Goal: Task Accomplishment & Management: Manage account settings

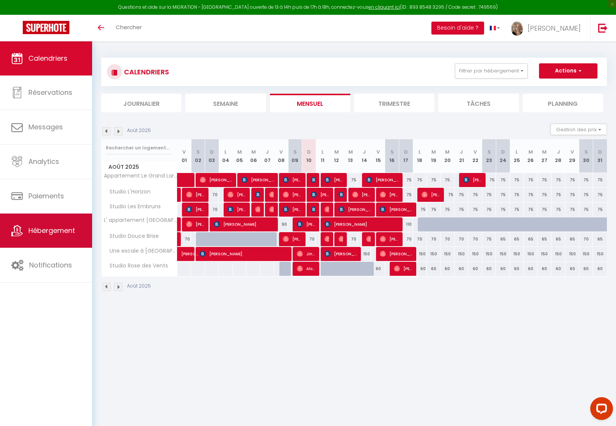
click at [48, 232] on span "Hébergement" at bounding box center [51, 230] width 47 height 9
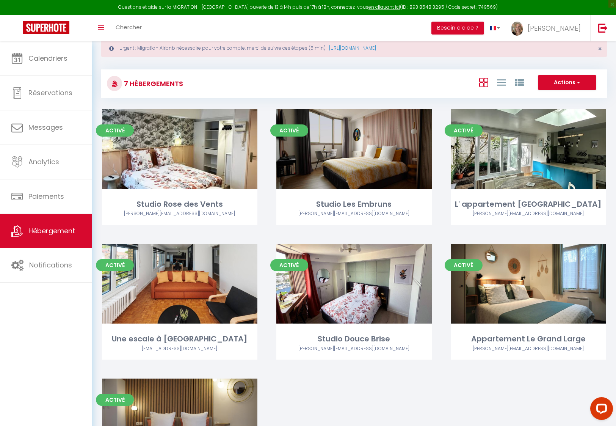
scroll to position [56, 0]
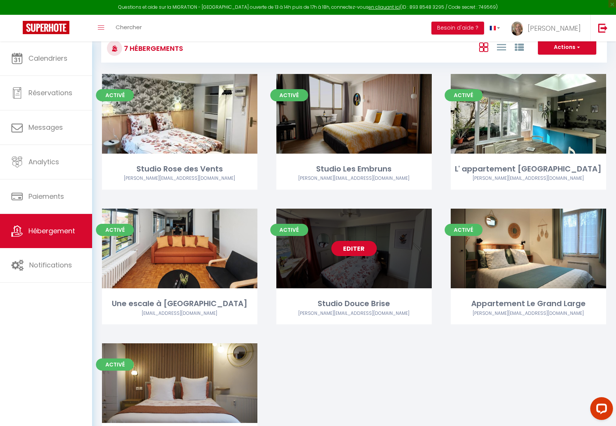
click at [390, 272] on div "Editer" at bounding box center [355, 249] width 156 height 80
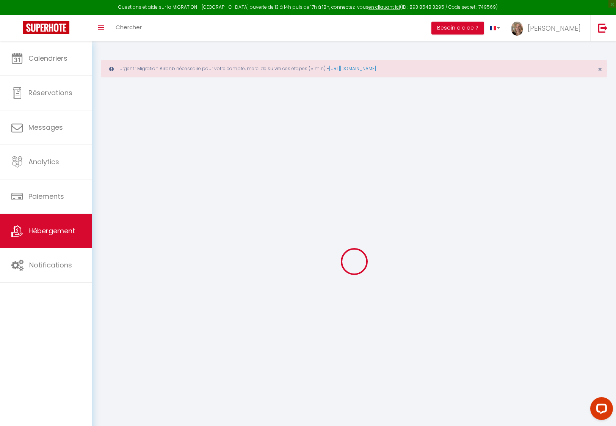
select select
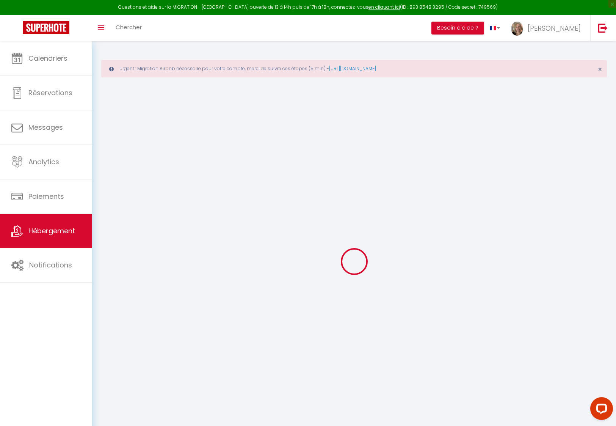
select select
type input "[PERSON_NAME][EMAIL_ADDRESS][DOMAIN_NAME]"
type input "[EMAIL_ADDRESS][DOMAIN_NAME]"
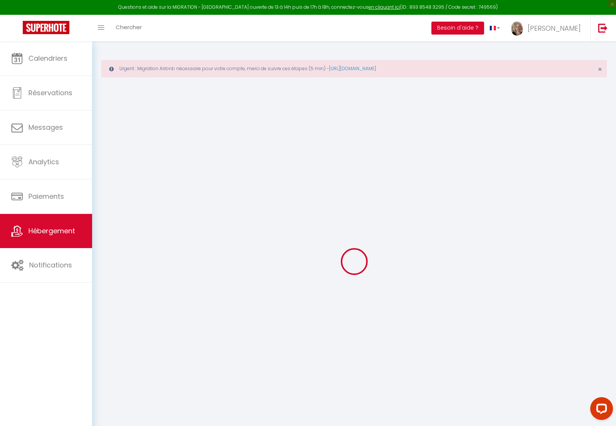
type input "14208837"
select select "+ 20 %"
select select
checkbox input "false"
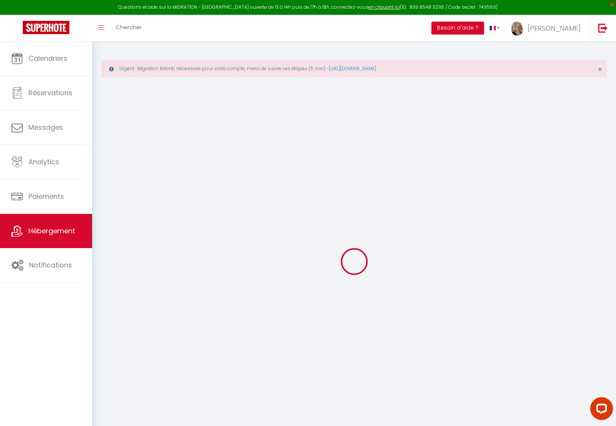
checkbox input "true"
checkbox input "false"
select select
checkbox input "false"
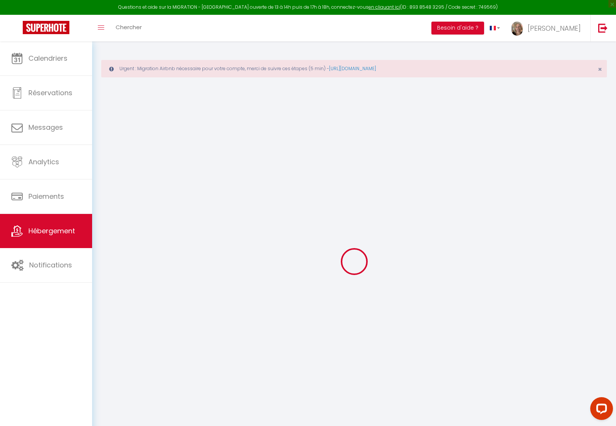
checkbox input "true"
checkbox input "false"
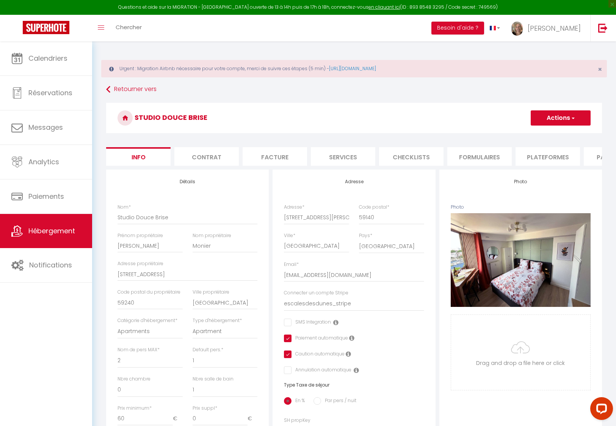
click at [548, 152] on li "Plateformes" at bounding box center [548, 156] width 64 height 19
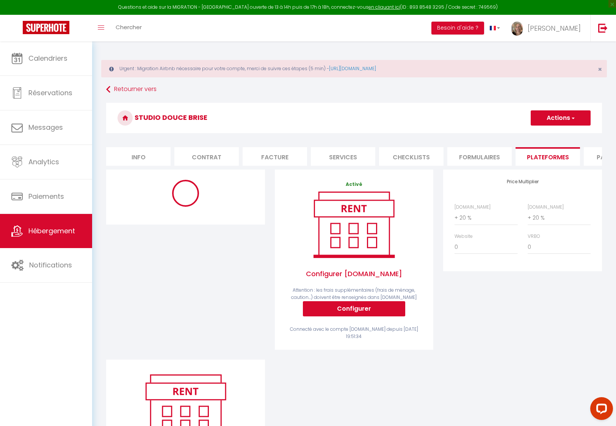
select select "8652-1424781799693441324"
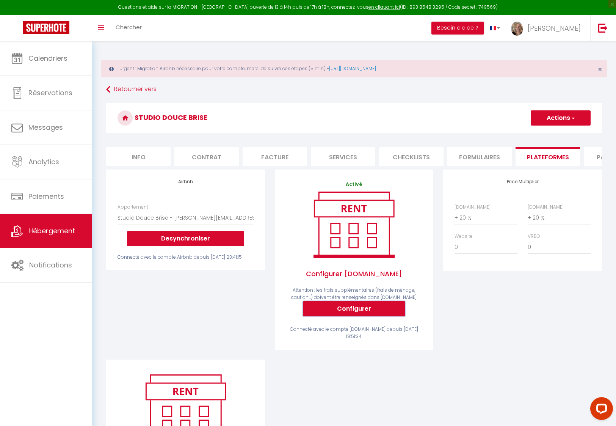
click at [345, 314] on button "Configurer" at bounding box center [354, 308] width 102 height 15
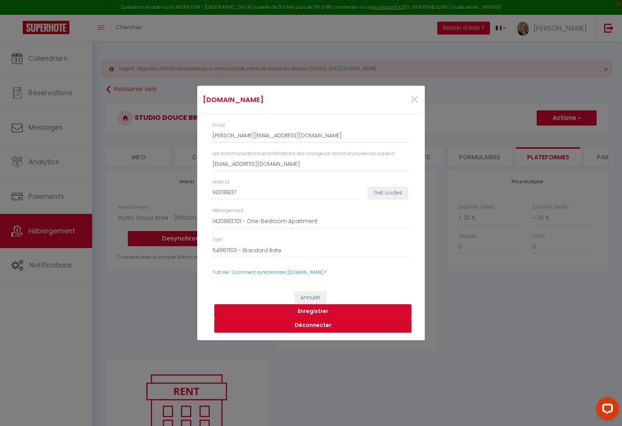
click at [314, 310] on button "Enregistrer" at bounding box center [312, 311] width 197 height 14
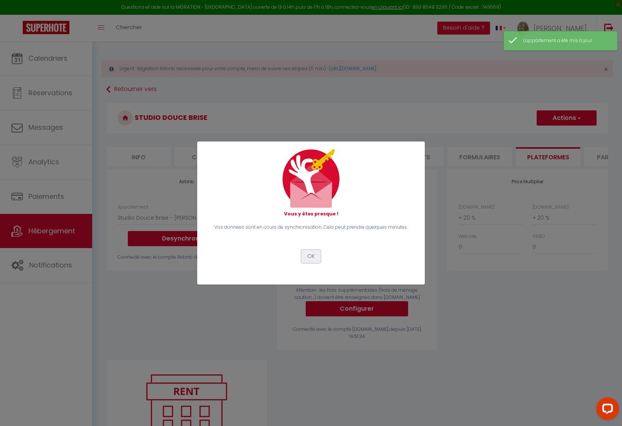
click at [316, 256] on button "OK" at bounding box center [311, 256] width 19 height 13
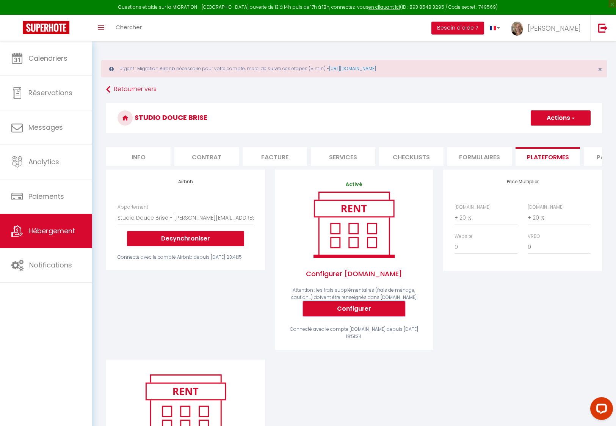
click at [368, 312] on button "Configurer" at bounding box center [354, 308] width 102 height 15
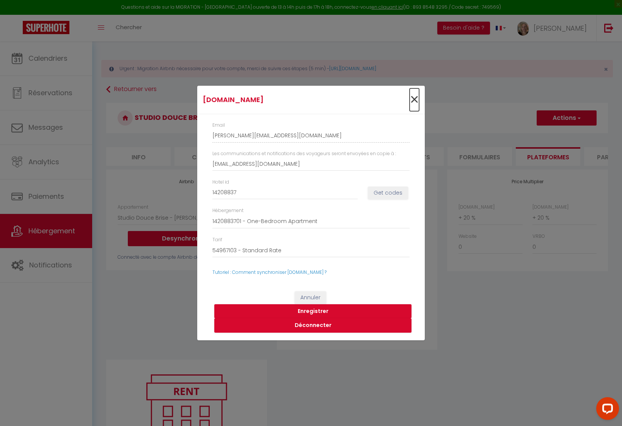
click at [413, 99] on span "×" at bounding box center [414, 99] width 9 height 23
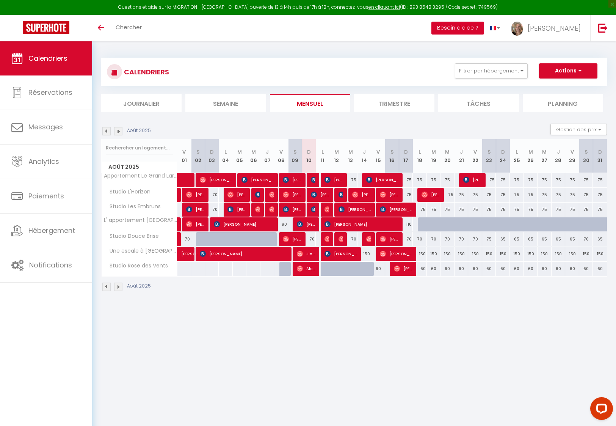
click at [475, 26] on button "Besoin d'aide ?" at bounding box center [458, 28] width 53 height 13
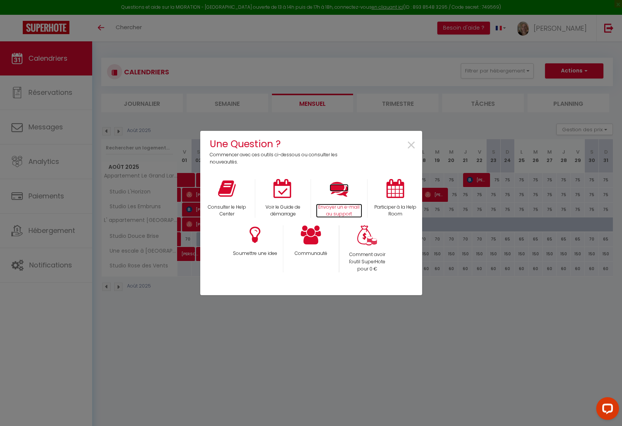
click at [334, 189] on icon at bounding box center [339, 188] width 19 height 19
click at [411, 142] on span "×" at bounding box center [411, 146] width 10 height 24
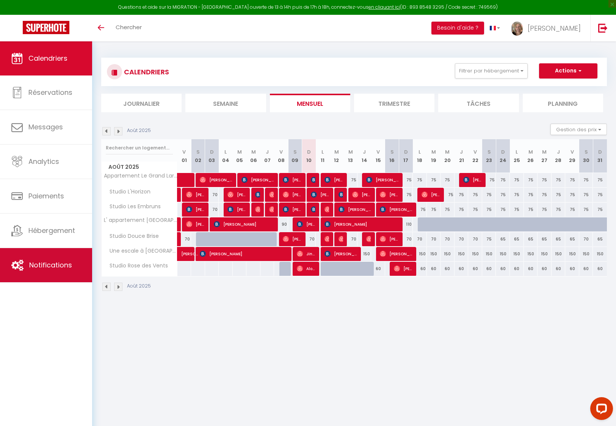
click at [43, 264] on span "Notifications" at bounding box center [50, 264] width 43 height 9
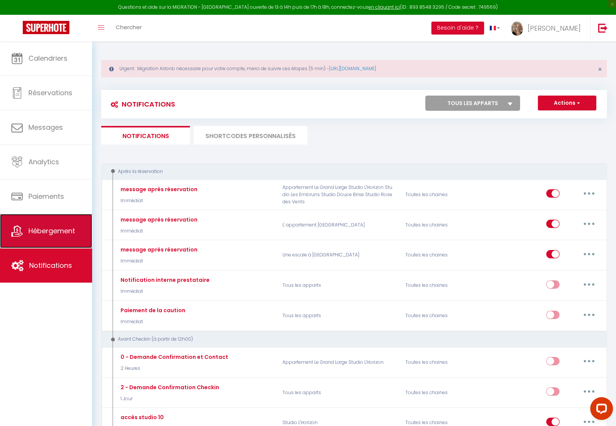
click at [44, 239] on link "Hébergement" at bounding box center [46, 231] width 92 height 34
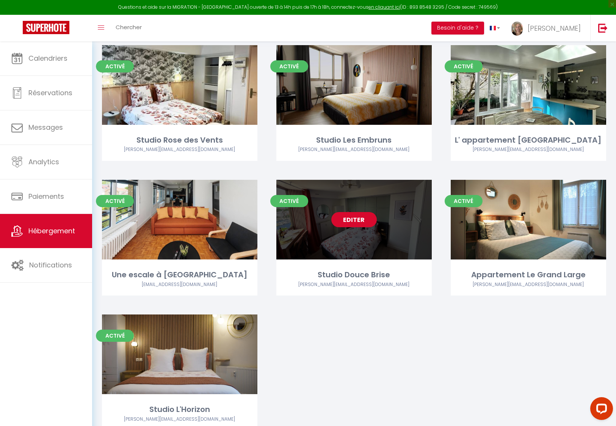
scroll to position [117, 0]
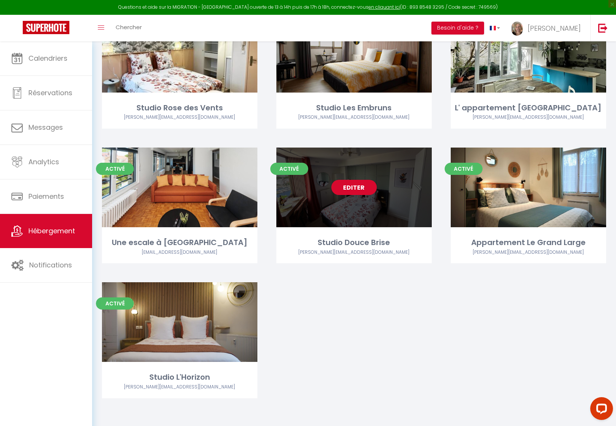
click at [393, 186] on div "Editer" at bounding box center [355, 188] width 156 height 80
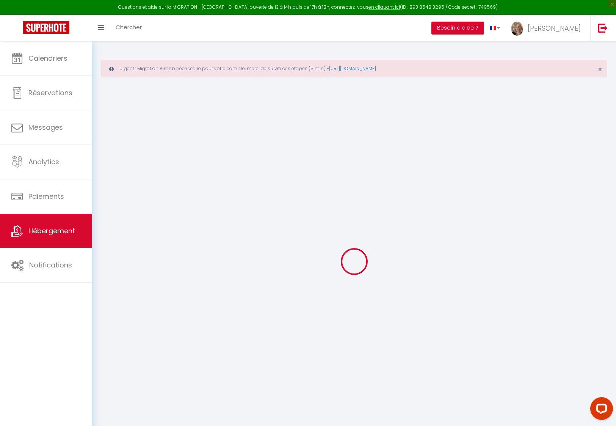
select select "+ 20 %"
select select "14:00"
select select
select select "10:00"
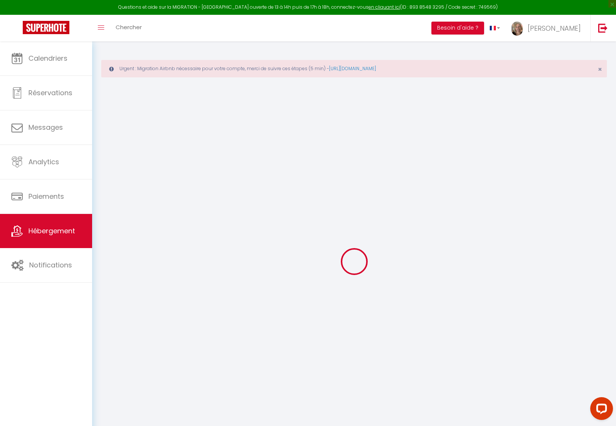
select select "15"
select select
checkbox input "false"
checkbox input "true"
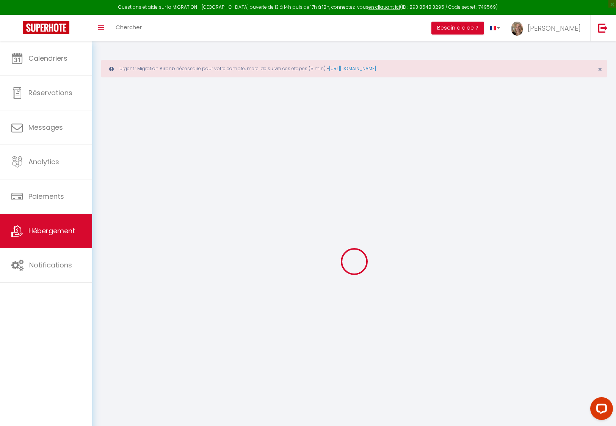
checkbox input "true"
checkbox input "false"
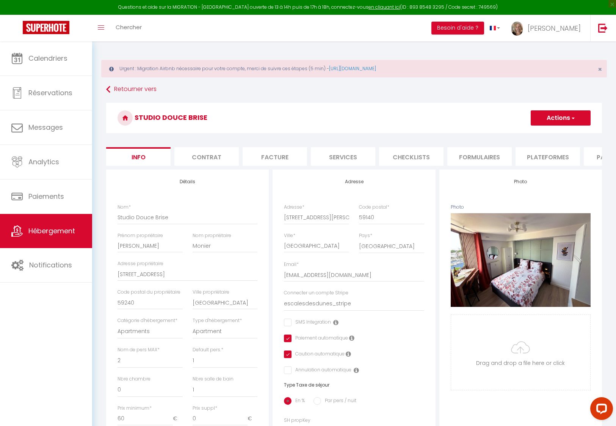
select select
checkbox input "false"
checkbox input "true"
checkbox input "false"
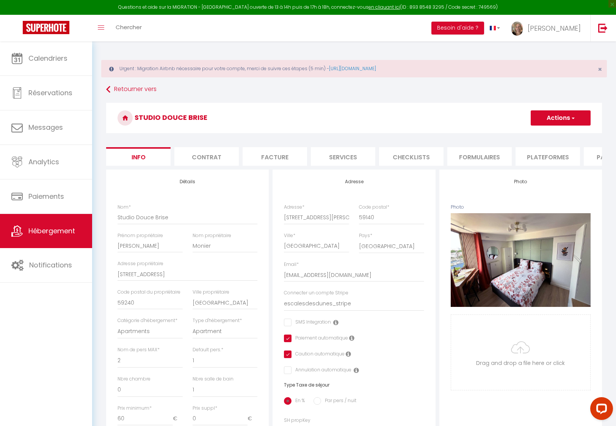
click at [530, 156] on li "Plateformes" at bounding box center [548, 156] width 64 height 19
select select
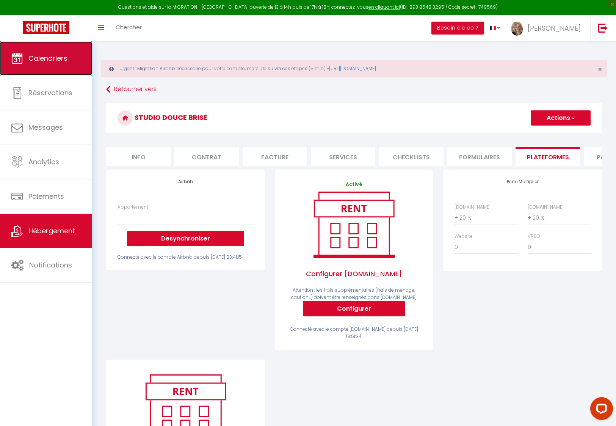
click at [55, 63] on link "Calendriers" at bounding box center [46, 58] width 92 height 34
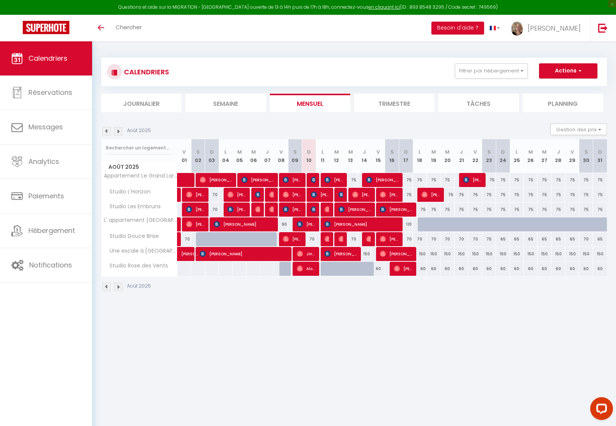
click at [142, 267] on span "Studio Rose des Vents" at bounding box center [136, 266] width 67 height 8
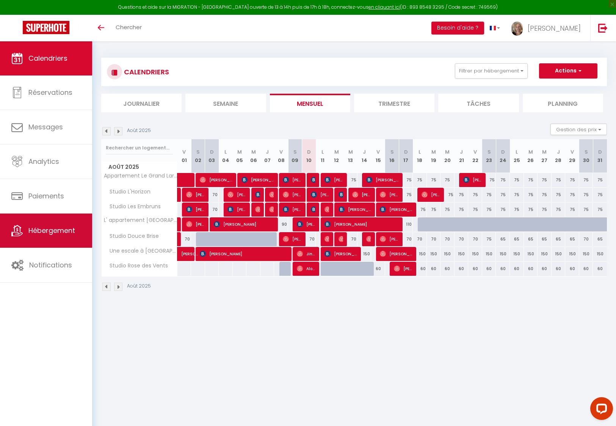
click at [53, 236] on link "Hébergement" at bounding box center [46, 231] width 92 height 34
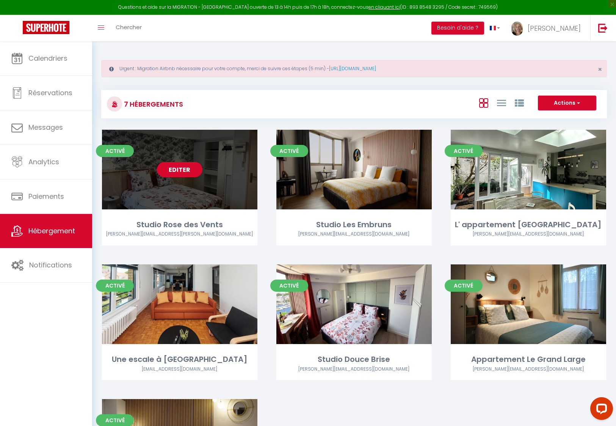
click at [185, 185] on div "Editer" at bounding box center [180, 170] width 156 height 80
select select "3"
select select "2"
select select "1"
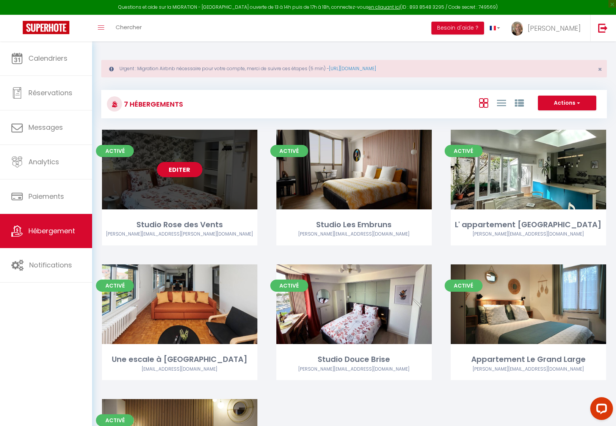
select select
select select "28"
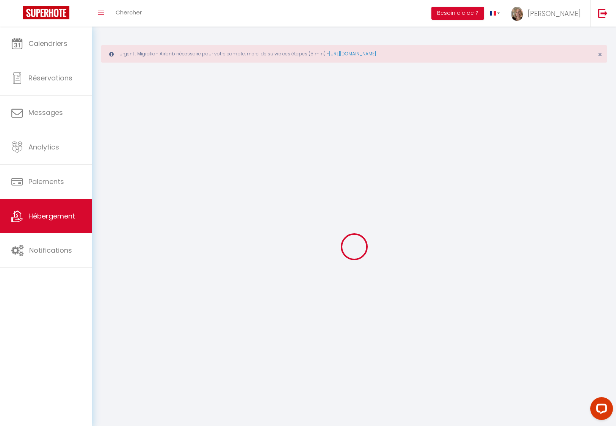
select select
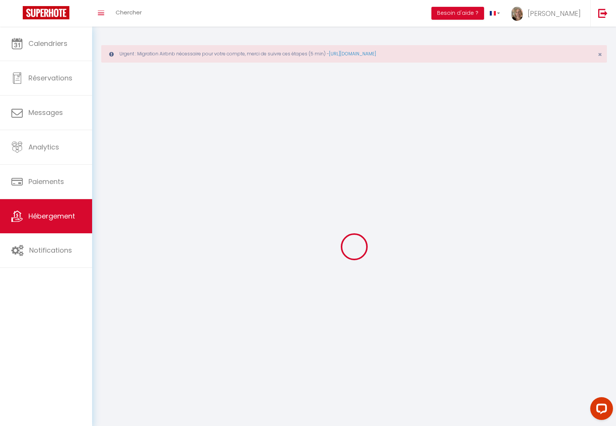
select select
checkbox input "false"
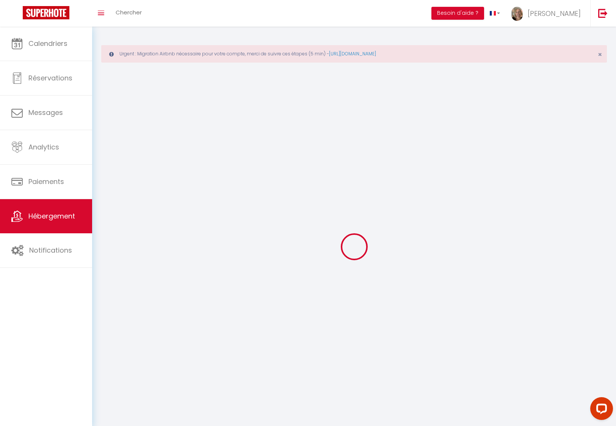
select select
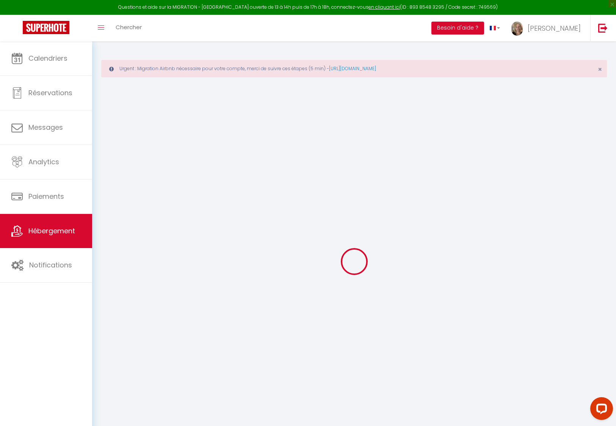
select select
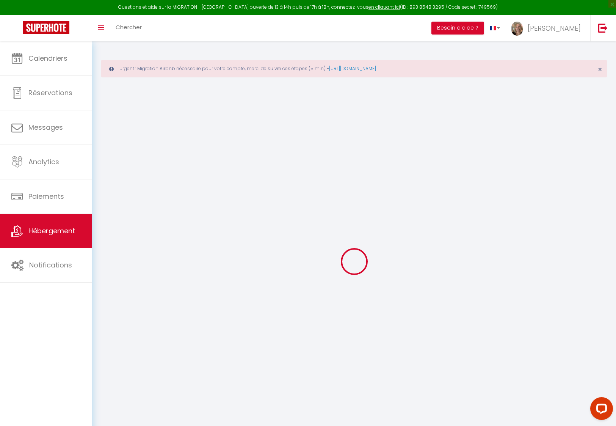
select select
checkbox input "false"
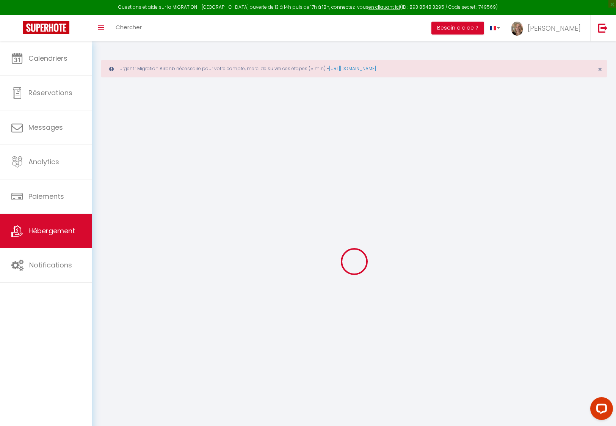
select select
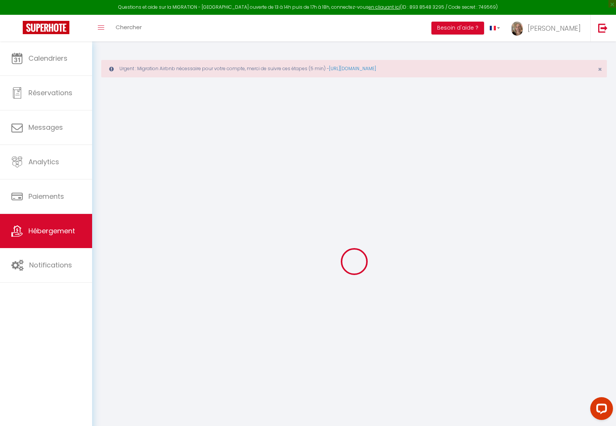
select select
checkbox input "false"
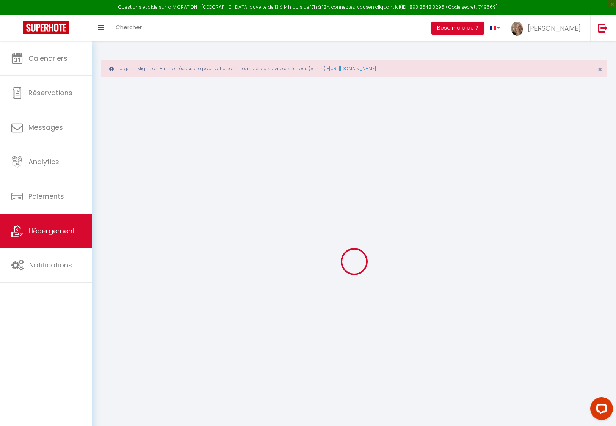
checkbox input "false"
select select
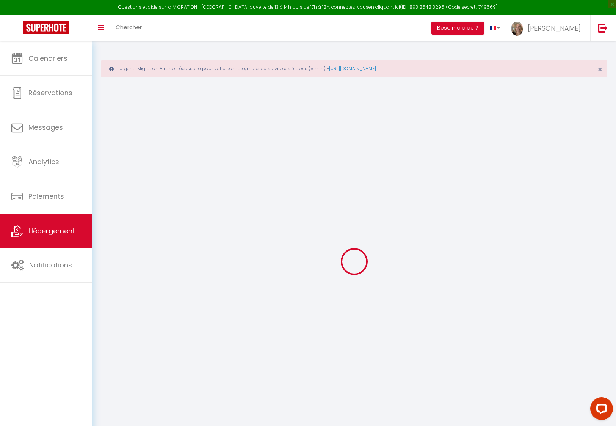
select select
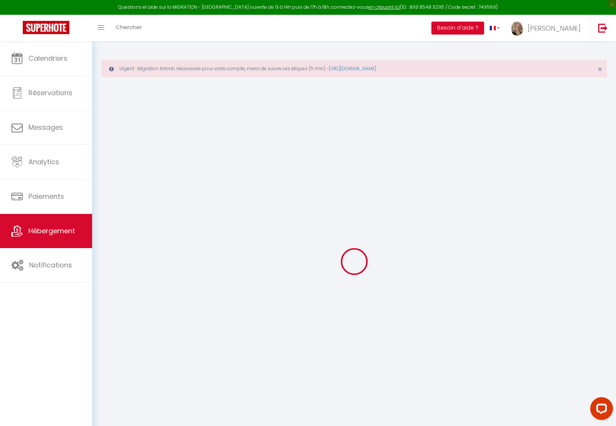
checkbox input "false"
select select
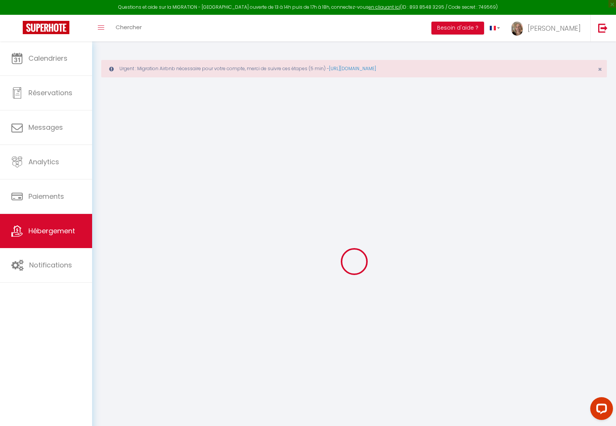
select select
type input "Studio Rose des Vents"
select select "2"
select select "0"
type input "60"
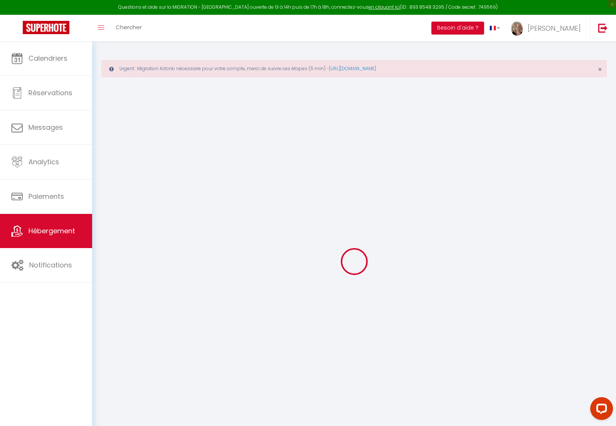
type input "25"
select select
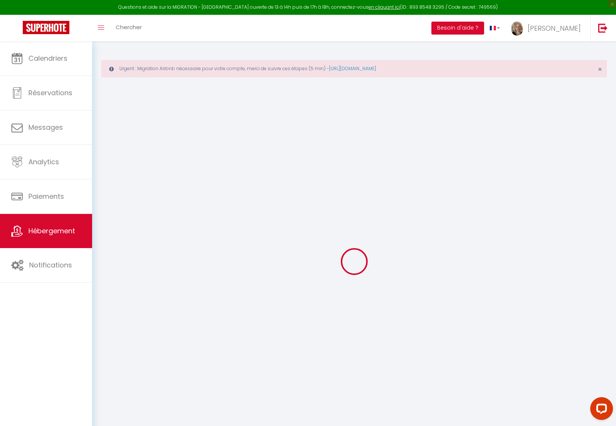
select select
type input "3 Rue du Docteur Louis Lemaire"
type input "59140"
type input "Dunkirk"
type input "[EMAIL_ADDRESS][DOMAIN_NAME]"
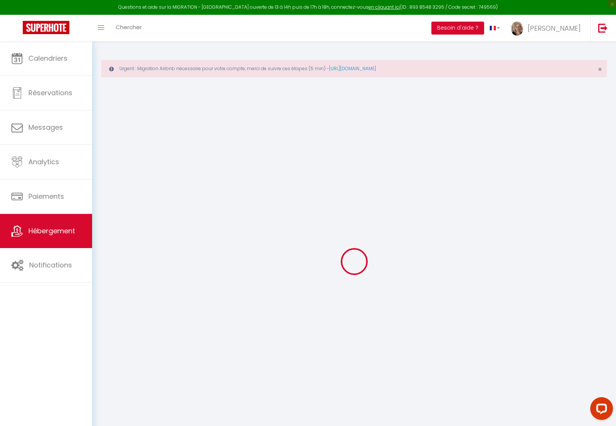
select select
checkbox input "false"
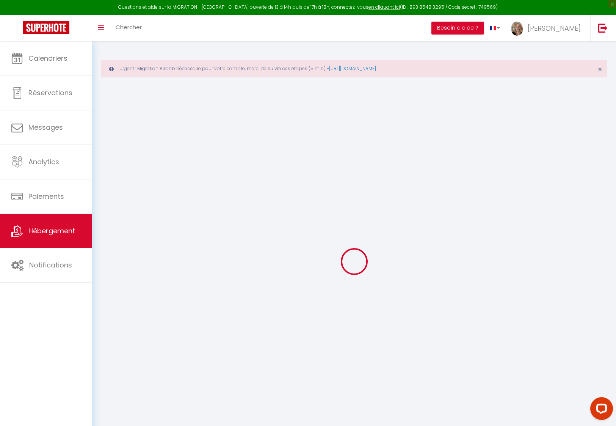
type input "0"
select select "+ 20 %"
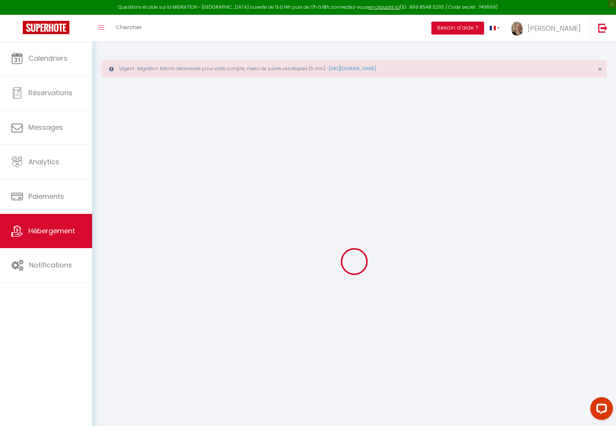
select select "+ 20 %"
select select
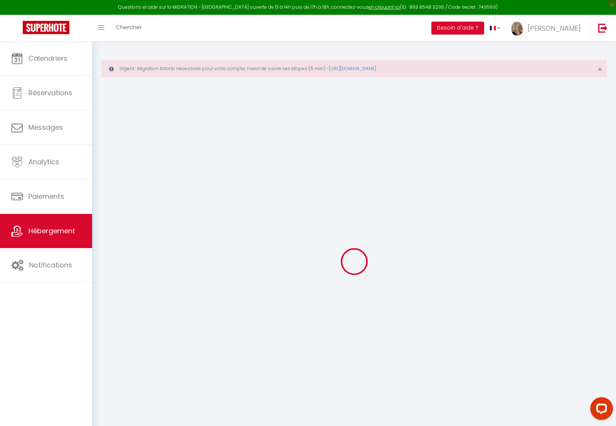
select select
checkbox input "false"
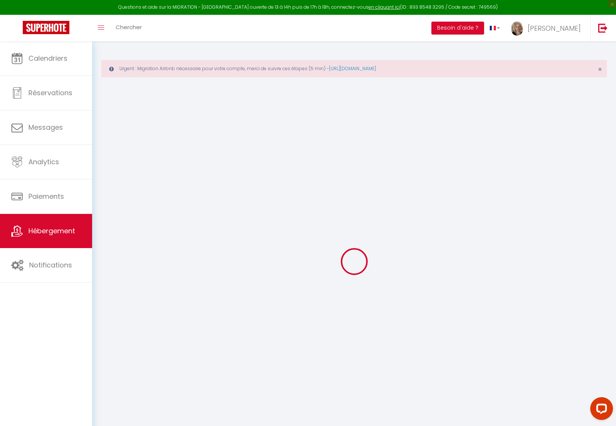
checkbox input "false"
select select
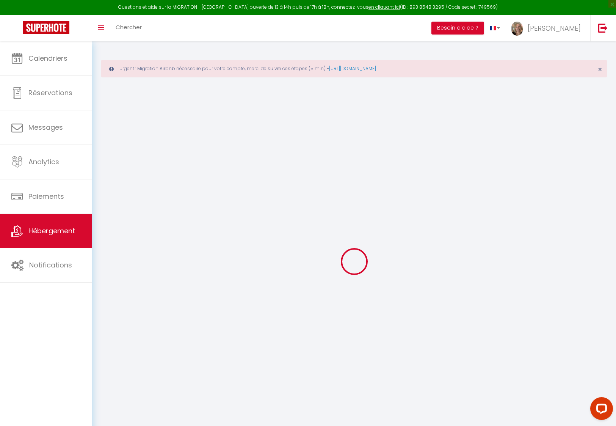
checkbox input "false"
select select
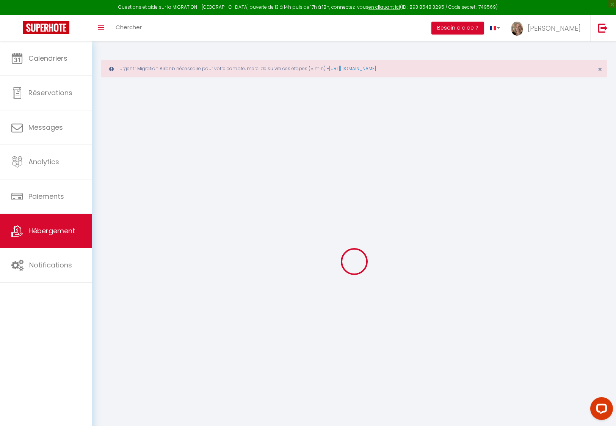
select select
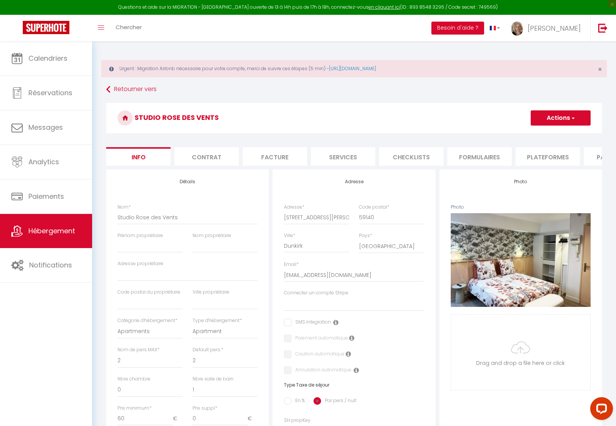
click at [550, 156] on li "Plateformes" at bounding box center [548, 156] width 64 height 19
select select
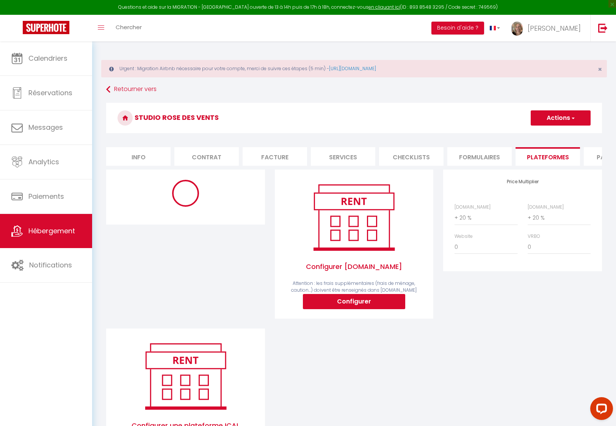
select select
select select "10380-1482005654173142550"
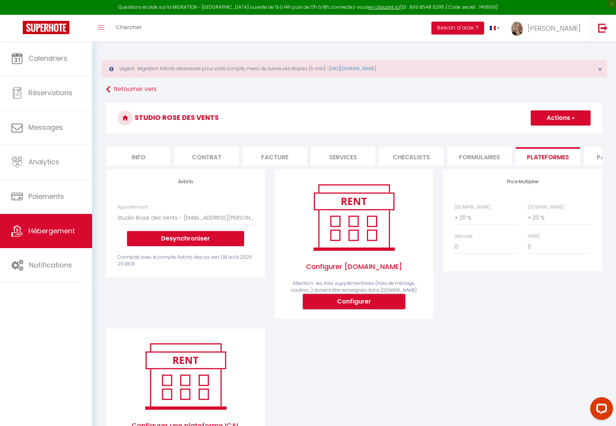
click at [352, 307] on button "Configurer" at bounding box center [354, 301] width 102 height 15
select select
type input "caroline-monier-7qmmdl14_property@reply.superhote.com"
type input "[EMAIL_ADDRESS][DOMAIN_NAME]"
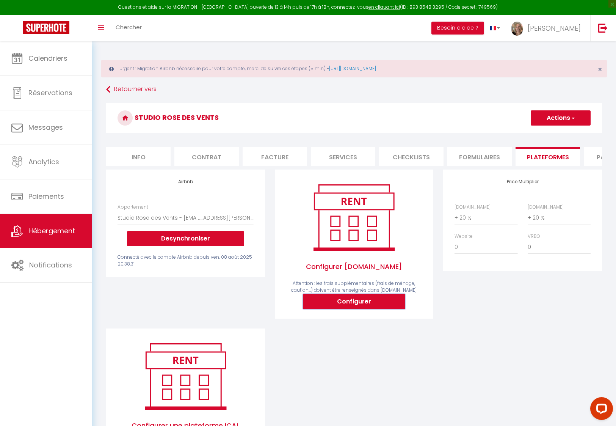
select select
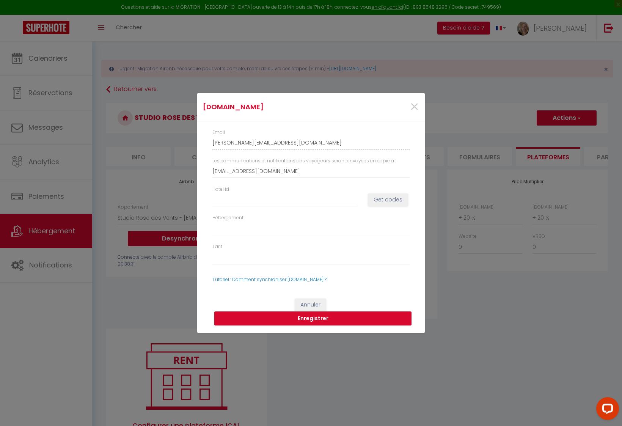
click at [294, 283] on p "Tutoriel : Comment synchroniser Booking.com ?" at bounding box center [310, 279] width 197 height 7
click at [294, 281] on link "Tutoriel : Comment synchroniser Booking.com ?" at bounding box center [269, 279] width 114 height 6
click at [224, 198] on input "Hotel id" at bounding box center [284, 200] width 145 height 14
paste input "14739962"
type input "14739962"
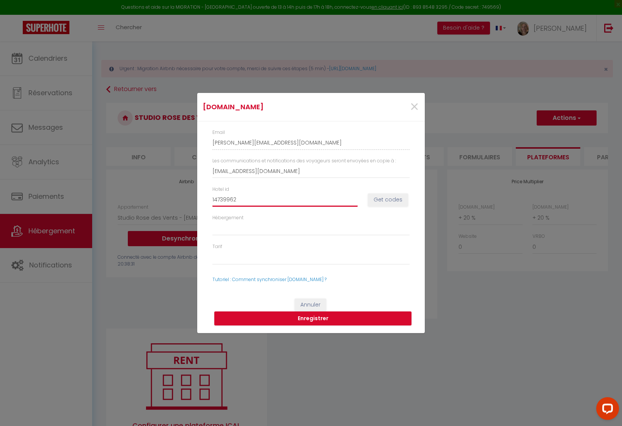
select select
type input "14739962"
click at [382, 200] on button "Get codes" at bounding box center [388, 199] width 40 height 13
select select
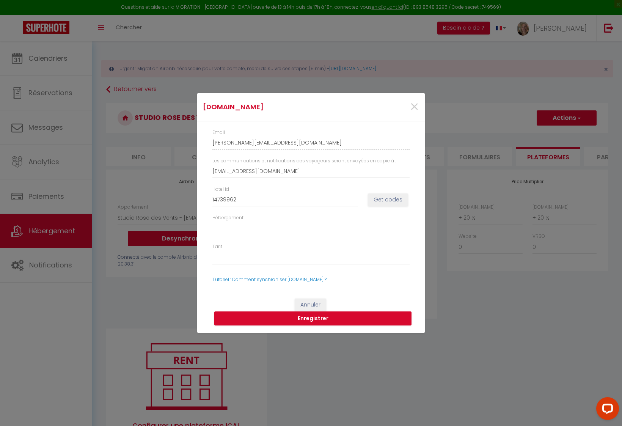
select select
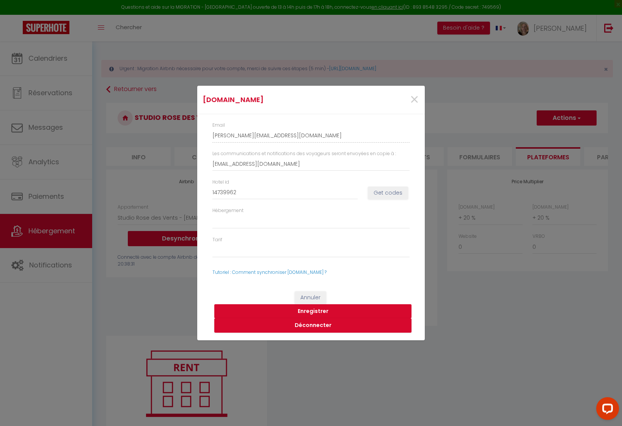
click at [301, 311] on button "Enregistrer" at bounding box center [312, 311] width 197 height 14
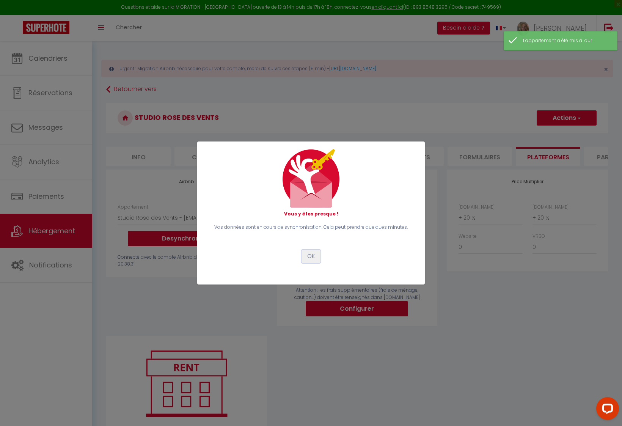
click at [311, 259] on button "OK" at bounding box center [311, 256] width 19 height 13
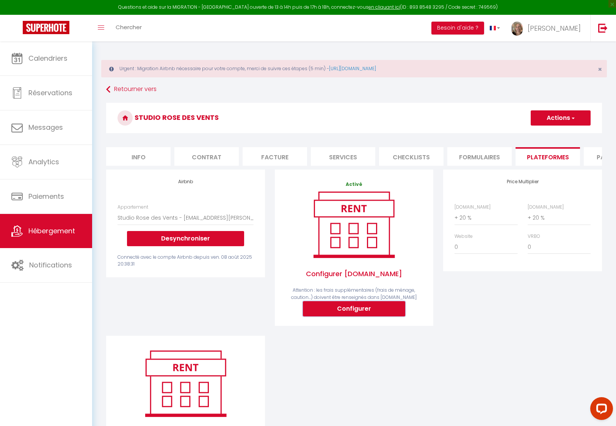
click at [357, 316] on button "Configurer" at bounding box center [354, 308] width 102 height 15
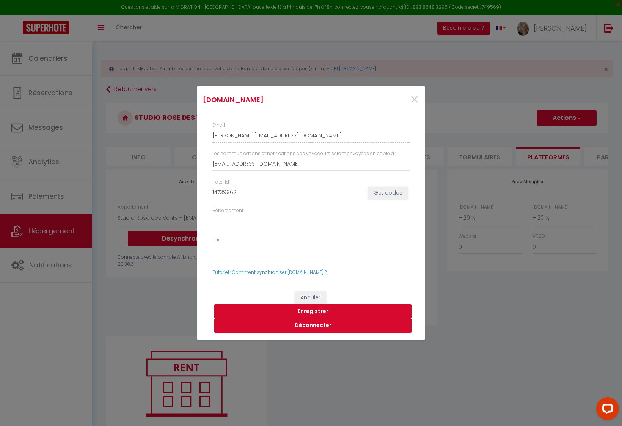
click at [310, 311] on button "Enregistrer" at bounding box center [312, 311] width 197 height 14
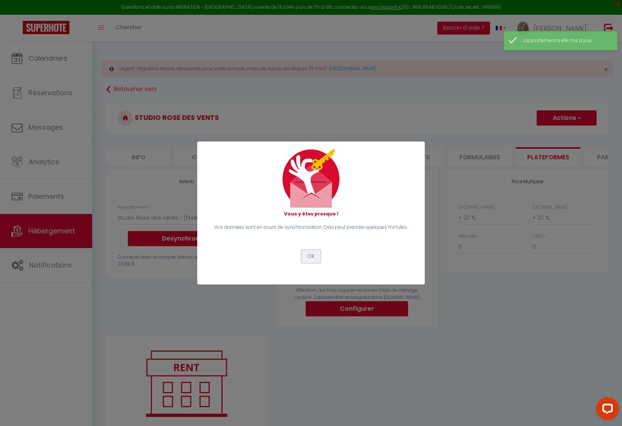
click at [311, 258] on button "OK" at bounding box center [311, 256] width 19 height 13
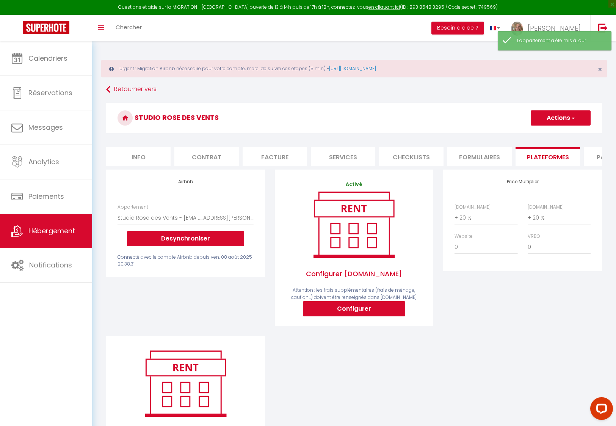
click at [547, 118] on button "Actions" at bounding box center [561, 117] width 60 height 15
click at [541, 135] on link "Enregistrer" at bounding box center [561, 135] width 60 height 10
click at [361, 316] on button "Configurer" at bounding box center [354, 308] width 102 height 15
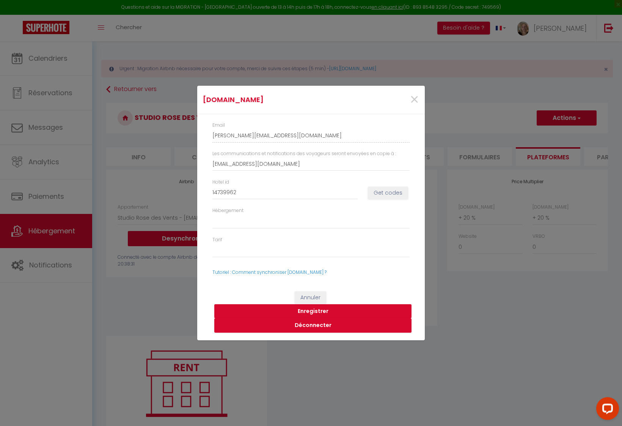
click at [306, 309] on button "Enregistrer" at bounding box center [312, 311] width 197 height 14
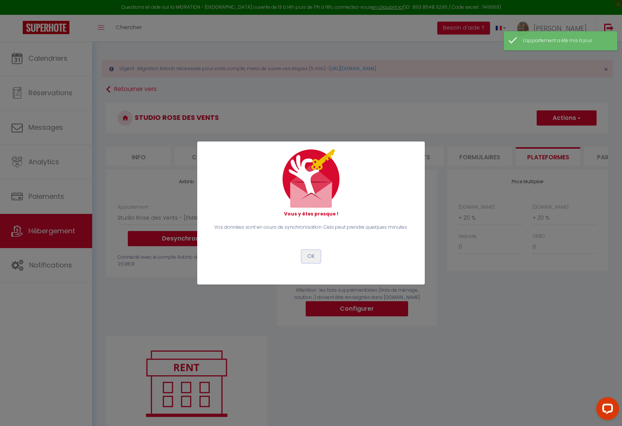
click at [309, 258] on button "OK" at bounding box center [311, 256] width 19 height 13
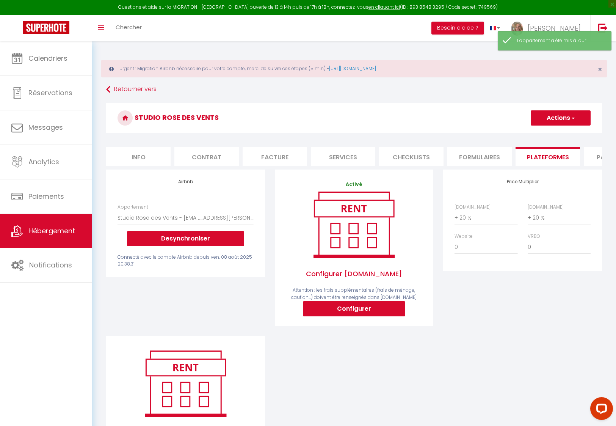
click at [552, 114] on button "Actions" at bounding box center [561, 117] width 60 height 15
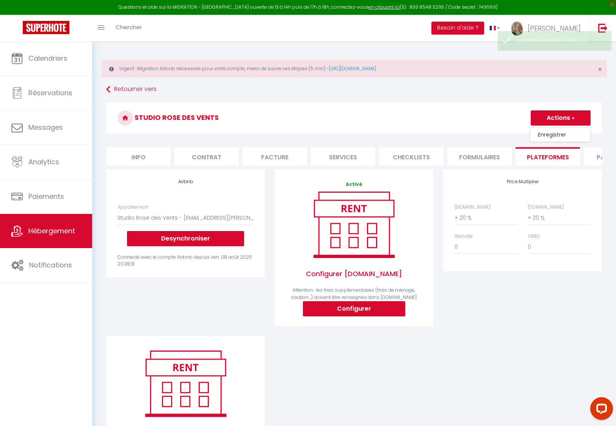
click at [546, 135] on link "Enregistrer" at bounding box center [561, 135] width 60 height 10
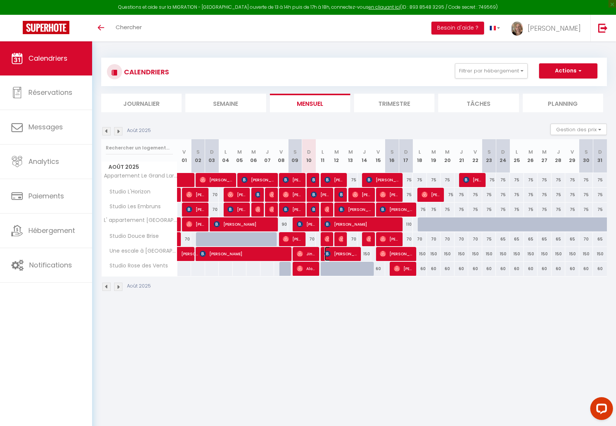
click at [336, 255] on span "[PERSON_NAME]" at bounding box center [341, 254] width 33 height 14
select select "OK"
select select "KO"
select select "0"
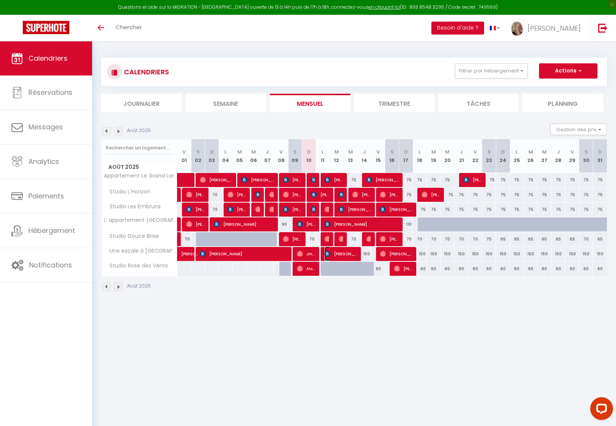
select select "1"
select select
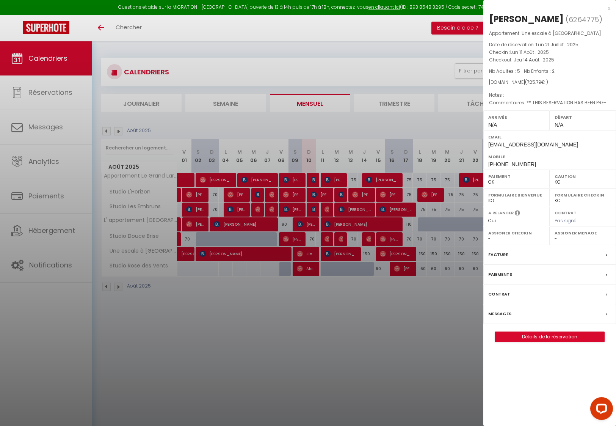
click at [562, 184] on select "OK KO" at bounding box center [583, 182] width 57 height 7
click at [503, 275] on label "Paiements" at bounding box center [501, 274] width 24 height 8
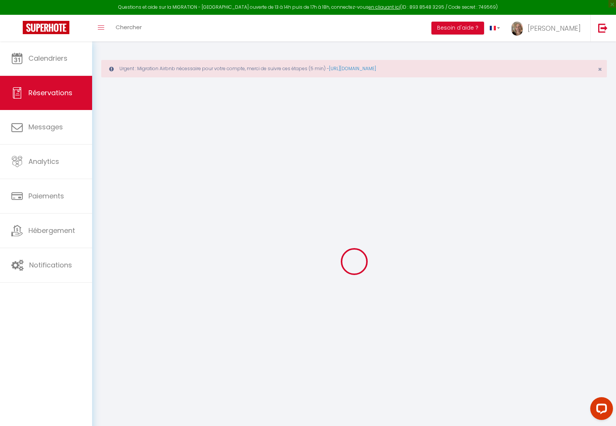
select select
checkbox input "false"
select select
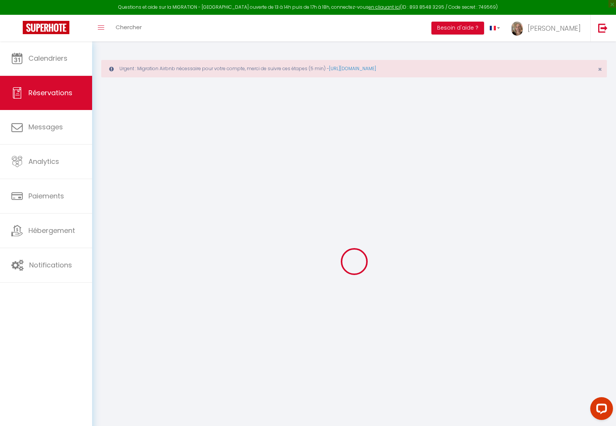
checkbox input "false"
type textarea "** THIS RESERVATION HAS BEEN PRE-PAID ** Approximate time of arrival: between 1…"
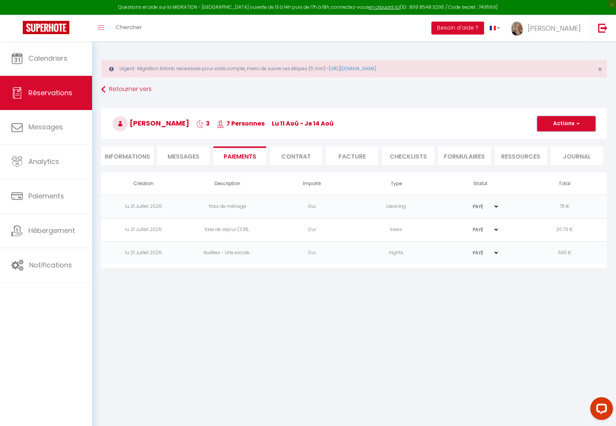
click at [549, 124] on button "Actions" at bounding box center [567, 123] width 58 height 15
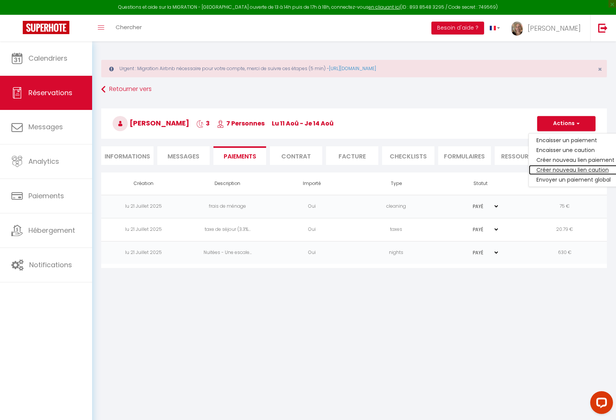
click at [547, 169] on link "Créer nouveau lien caution" at bounding box center [575, 170] width 93 height 10
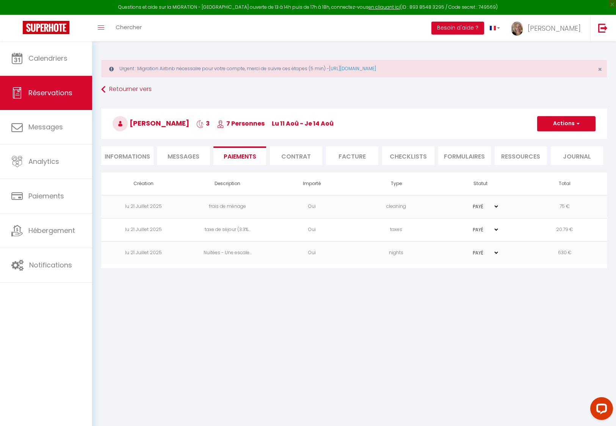
select select "nights"
type input "ktaylo.217055@guest.booking.com"
select select "10850"
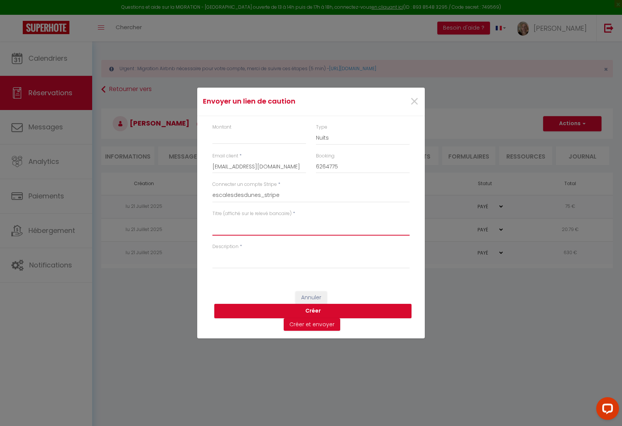
click at [233, 232] on textarea "Titre (affiché sur le relevé bancaire)" at bounding box center [310, 226] width 197 height 18
type textarea "700"
drag, startPoint x: 225, startPoint y: 223, endPoint x: 209, endPoint y: 220, distance: 15.4
click at [209, 222] on div "Titre (affiché sur le relevé bancaire) * 700" at bounding box center [311, 226] width 207 height 33
click at [225, 135] on input "Montant" at bounding box center [259, 137] width 94 height 14
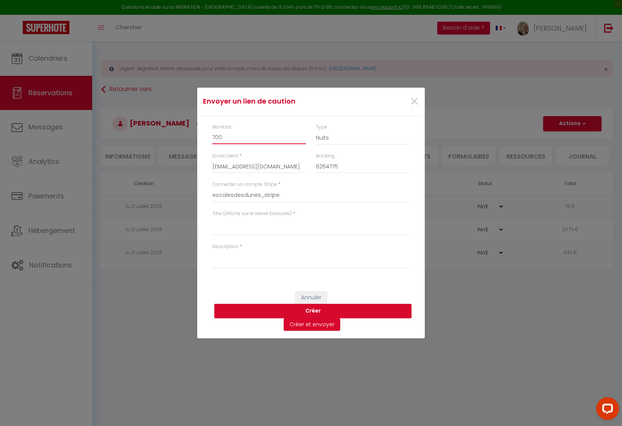
type input "700"
click at [215, 222] on textarea "Titre (affiché sur le relevé bancaire)" at bounding box center [310, 226] width 197 height 18
drag, startPoint x: 212, startPoint y: 224, endPoint x: 288, endPoint y: 222, distance: 75.9
click at [288, 222] on textarea "Caution Une Escale à Malo" at bounding box center [310, 226] width 197 height 18
type textarea "Caution Une Escale à Malo"
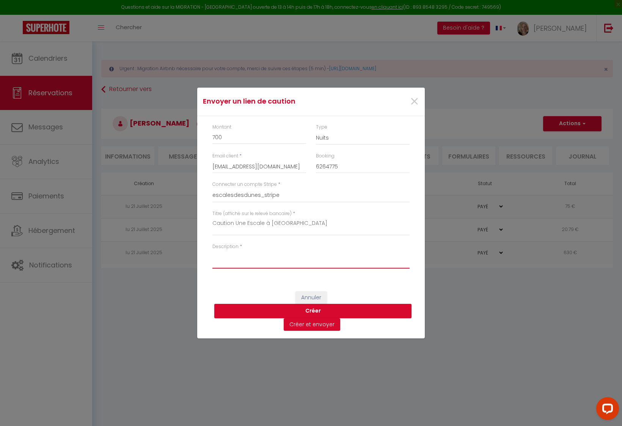
click at [227, 259] on textarea "Description" at bounding box center [310, 259] width 197 height 18
paste textarea "Caution Une Escale à Malo"
type textarea "Caution Une Escale à Malo"
click at [309, 324] on button "Créer et envoyer" at bounding box center [312, 324] width 57 height 13
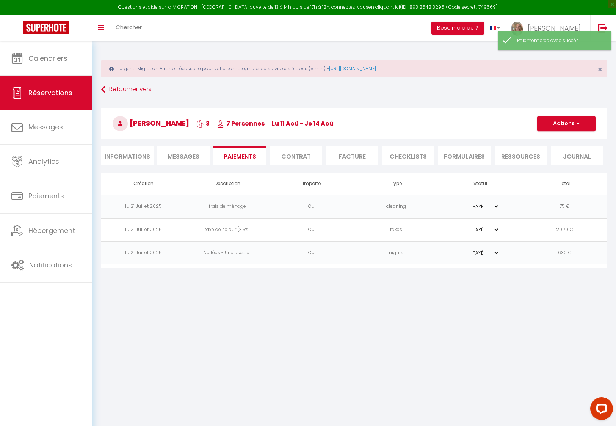
type input "ktaylo.217055@guest.booking.com"
type input "Deposit request"
type textarea "Hi, We invite you to click on the link below to make the deposit: Title : Cauti…"
select select "0"
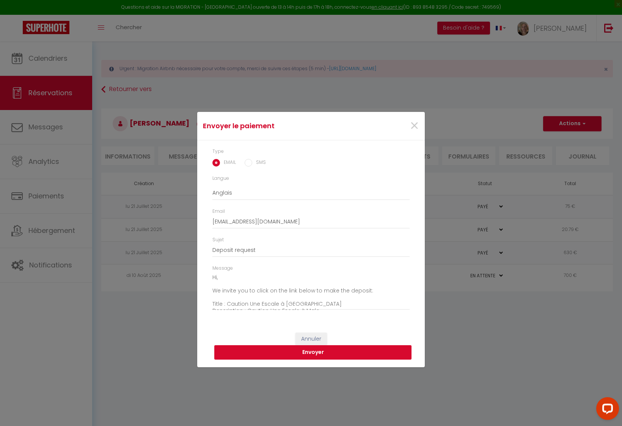
click at [306, 354] on button "Envoyer" at bounding box center [312, 352] width 197 height 14
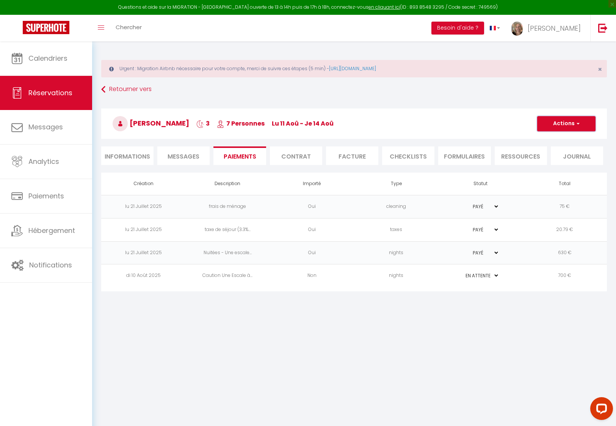
click at [549, 124] on button "Actions" at bounding box center [567, 123] width 58 height 15
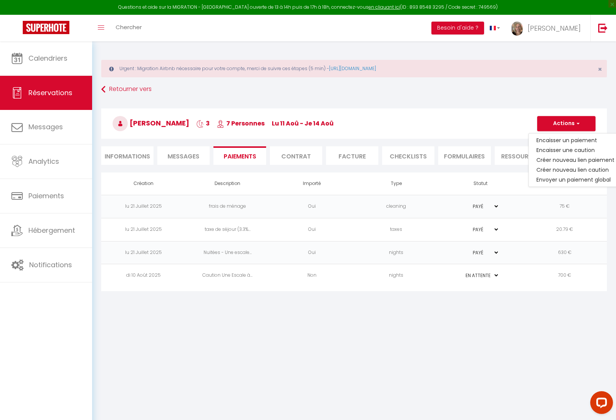
click at [473, 274] on select "PAYÉ EN ATTENTE" at bounding box center [481, 275] width 38 height 7
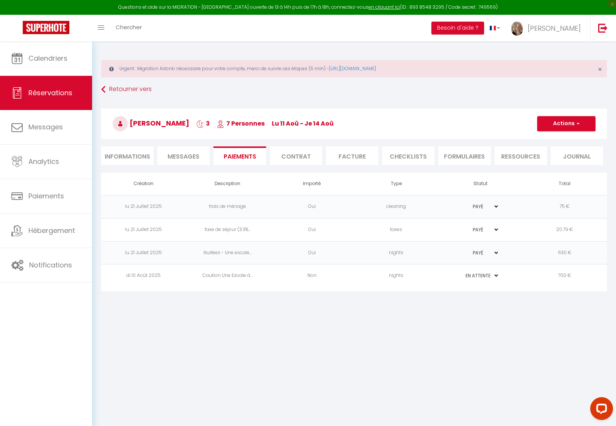
click at [398, 277] on td "nights" at bounding box center [396, 275] width 84 height 23
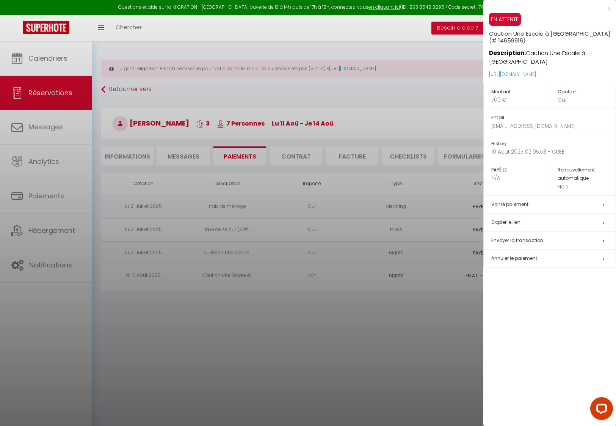
click at [514, 218] on h5 "Copier le lien" at bounding box center [554, 222] width 124 height 9
click at [135, 156] on div at bounding box center [308, 213] width 616 height 426
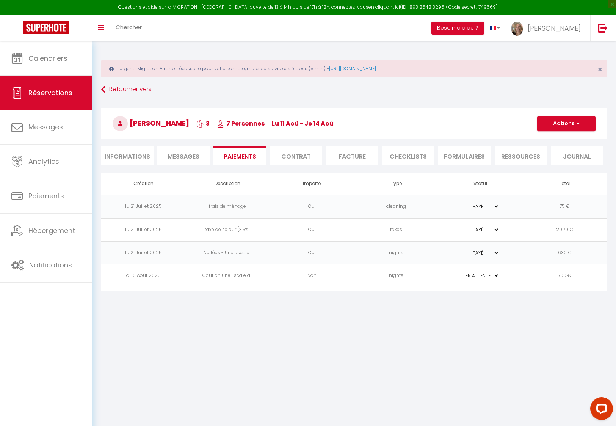
click at [133, 154] on li "Informations" at bounding box center [127, 155] width 52 height 19
select select
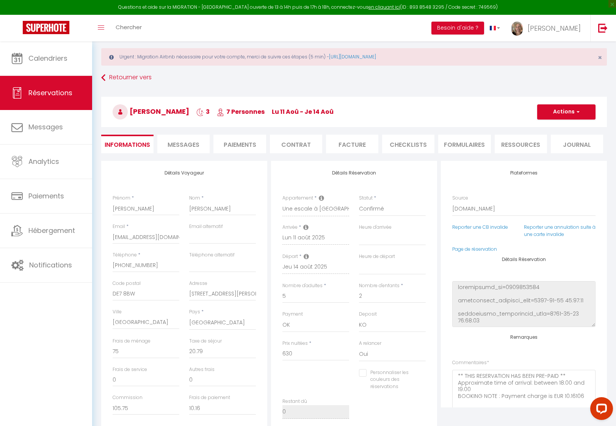
scroll to position [9, 0]
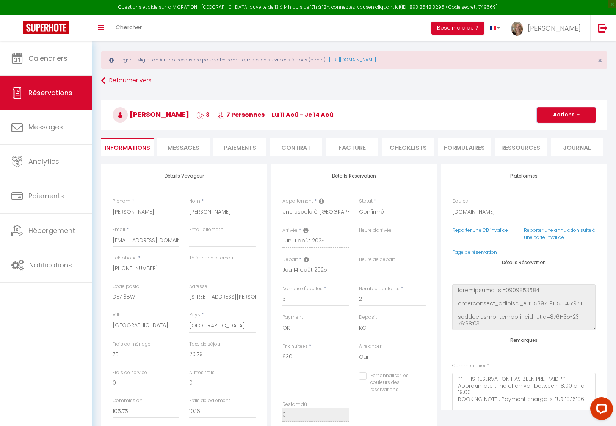
click at [546, 112] on button "Actions" at bounding box center [567, 114] width 58 height 15
click at [425, 105] on h3 "Kelly Taylor 3 7 Personnes lu 11 Aoû - je 14 Aoû" at bounding box center [354, 115] width 506 height 30
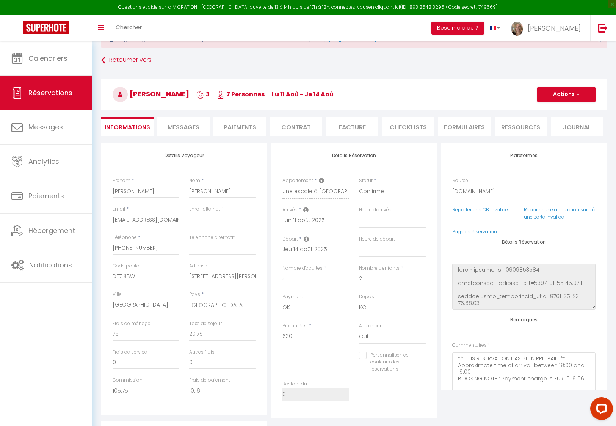
scroll to position [67, 0]
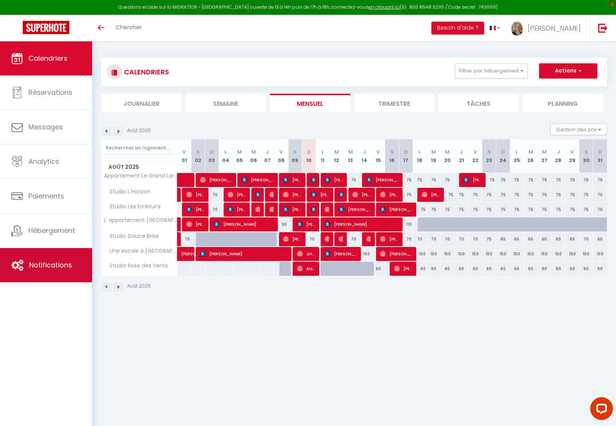
click at [51, 266] on span "Notifications" at bounding box center [50, 264] width 43 height 9
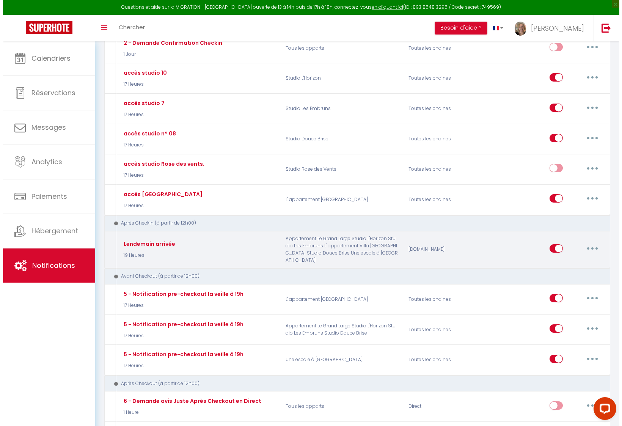
scroll to position [344, 0]
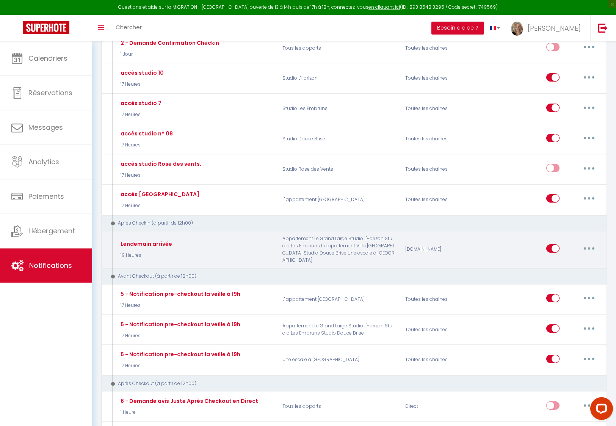
click at [588, 244] on button "button" at bounding box center [589, 248] width 21 height 12
click at [560, 262] on link "Editer" at bounding box center [570, 265] width 56 height 13
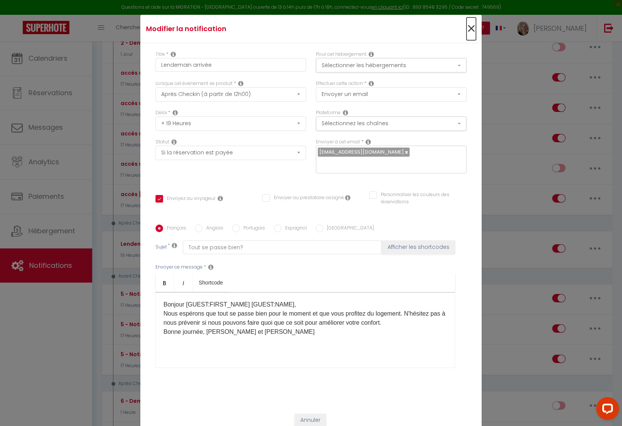
click at [468, 34] on span "×" at bounding box center [471, 28] width 9 height 23
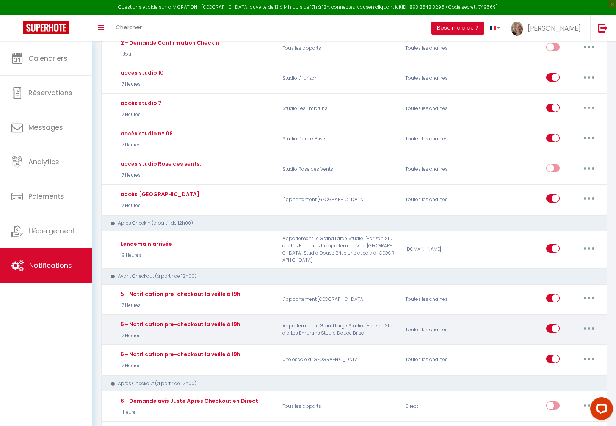
click at [588, 322] on button "button" at bounding box center [589, 328] width 21 height 12
click at [551, 340] on link "Editer" at bounding box center [570, 346] width 56 height 13
type input "5 - Notification pre-checkout la veille à 19h"
select select "17 Heures"
checkbox input "true"
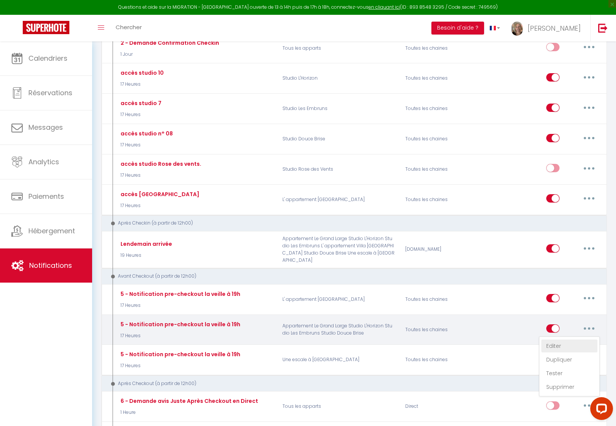
checkbox input "false"
type input "Procédure pour votre départ - [RENTAL:NAME] - [GUEST:FIRST_NAME] [GUEST:NAME]"
checkbox input "false"
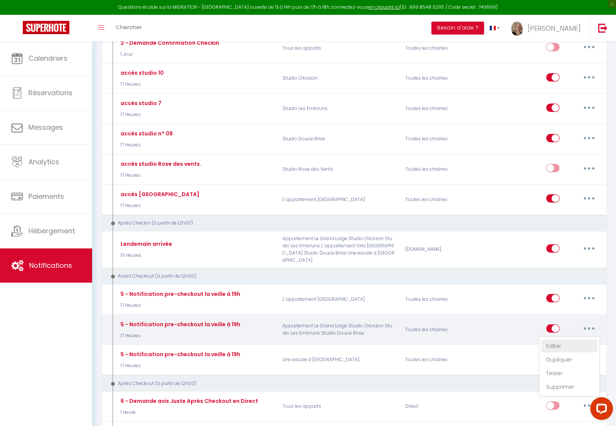
checkbox input "false"
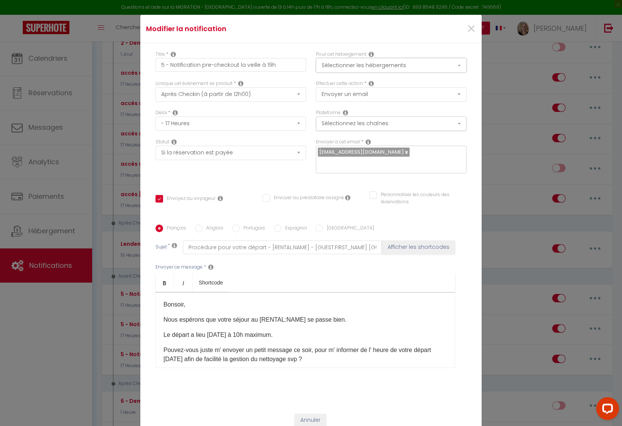
click at [370, 68] on button "Sélectionner les hébergements" at bounding box center [391, 65] width 151 height 14
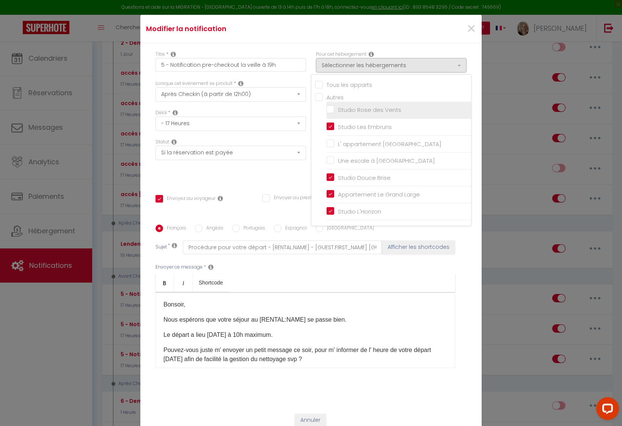
click at [327, 112] on input "Studio Rose des Vents" at bounding box center [399, 110] width 145 height 8
checkbox input "true"
checkbox input "false"
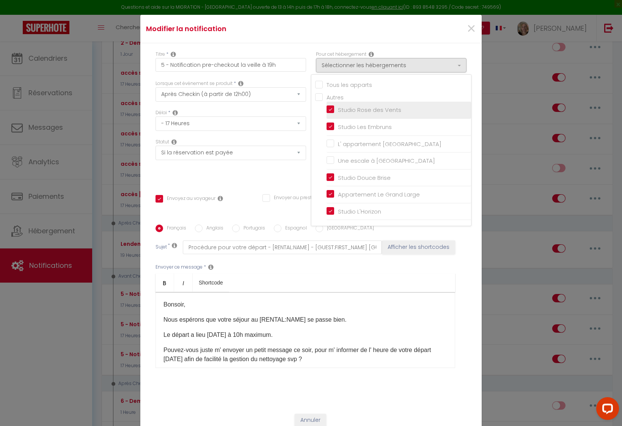
checkbox input "false"
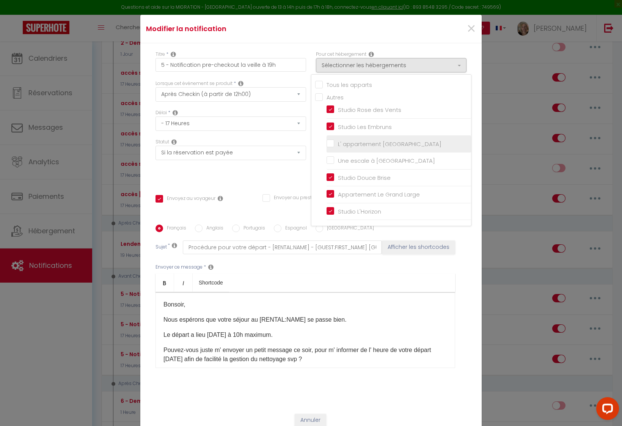
click at [327, 147] on input "L' appartement [GEOGRAPHIC_DATA]" at bounding box center [399, 144] width 145 height 8
checkbox input "true"
checkbox input "false"
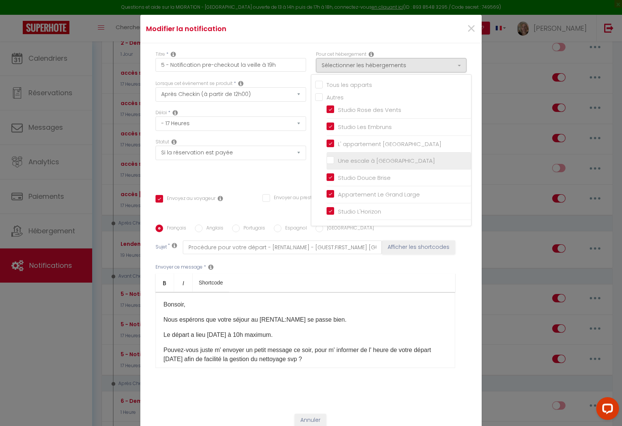
click at [328, 165] on input "Une escale à [GEOGRAPHIC_DATA]" at bounding box center [399, 161] width 145 height 8
checkbox input "true"
checkbox input "false"
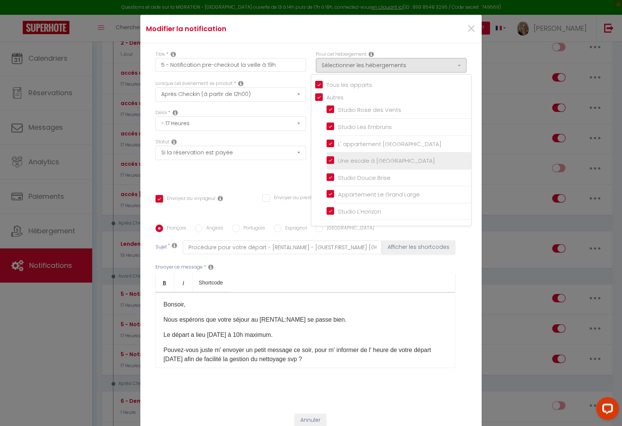
checkbox input "false"
checkbox input "true"
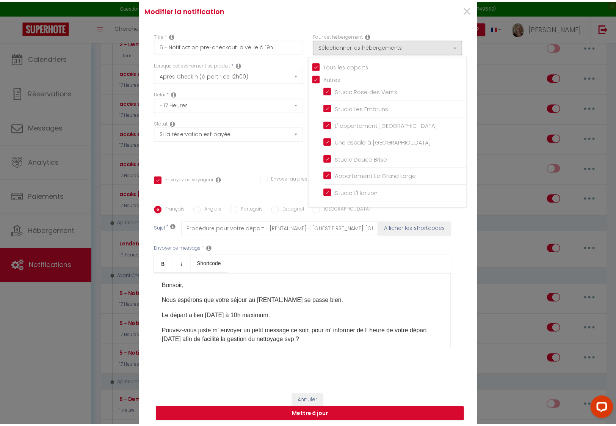
scroll to position [37, 0]
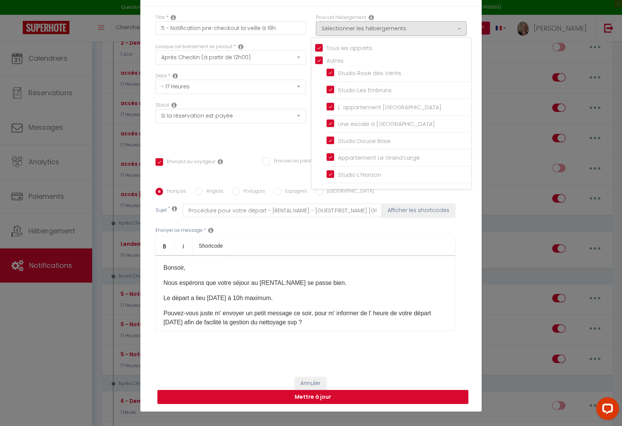
click at [302, 392] on button "Mettre à jour" at bounding box center [312, 397] width 311 height 14
checkbox input "true"
checkbox input "false"
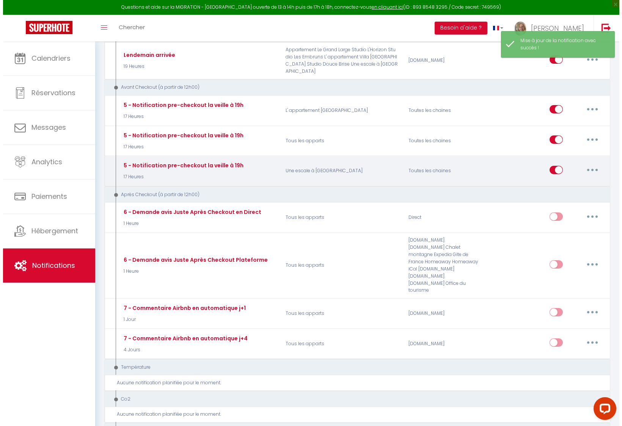
scroll to position [502, 0]
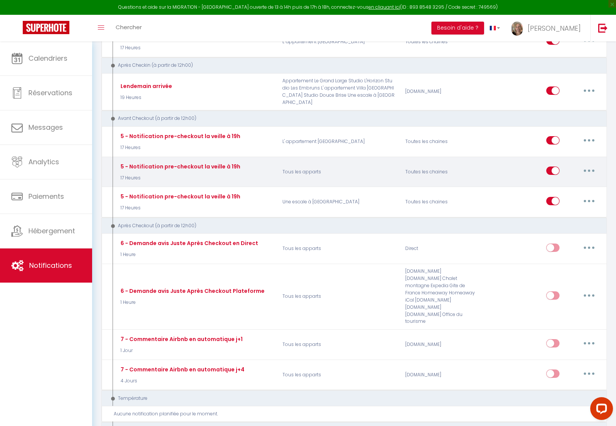
click at [593, 165] on button "button" at bounding box center [589, 171] width 21 height 12
click at [557, 182] on link "Editer" at bounding box center [570, 188] width 56 height 13
type input "5 - Notification pre-checkout la veille à 19h"
select select "4"
select select "17 Heures"
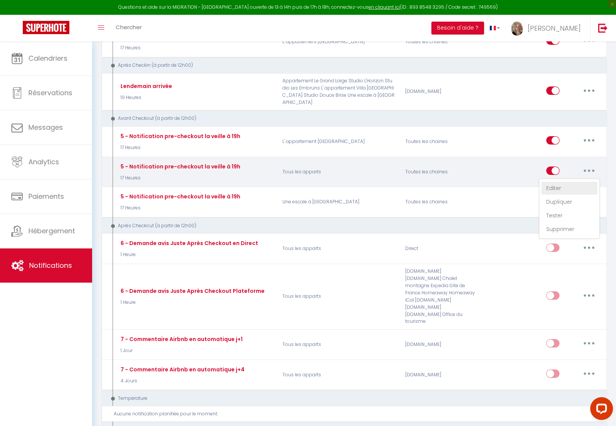
select select "if_booking_is_paid"
checkbox input "true"
checkbox input "false"
radio input "true"
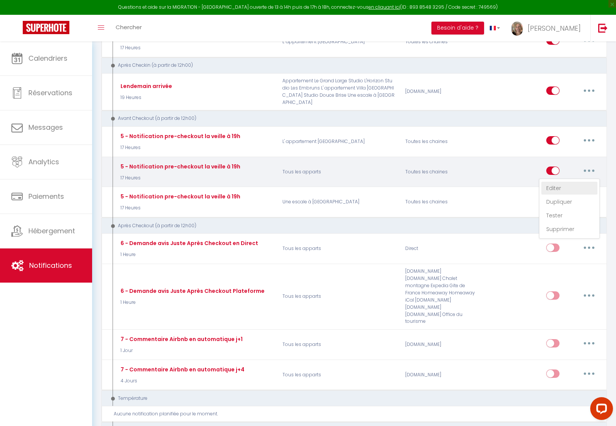
type input "Procédure pour votre départ - [RENTAL:NAME] - [GUEST:FIRST_NAME] [GUEST:NAME]"
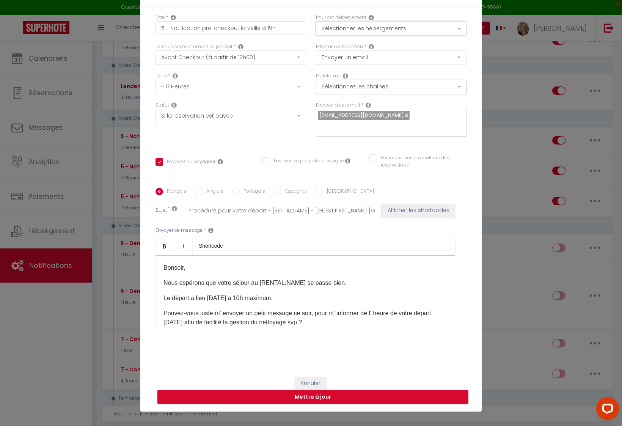
click at [343, 35] on button "Sélectionner les hébergements" at bounding box center [391, 28] width 151 height 14
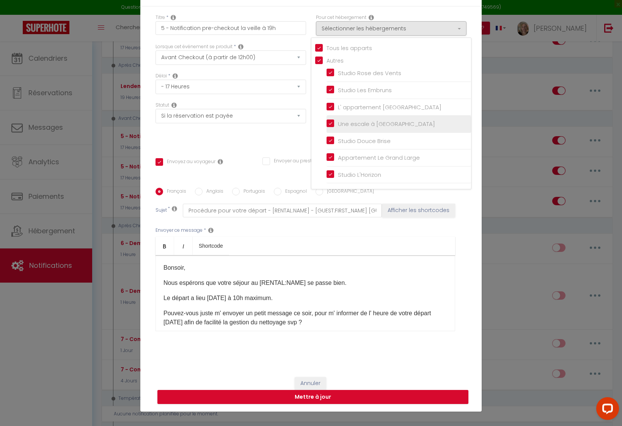
click at [327, 126] on input "Une escale à [GEOGRAPHIC_DATA]" at bounding box center [399, 124] width 145 height 8
checkbox input "false"
checkbox input "true"
checkbox input "false"
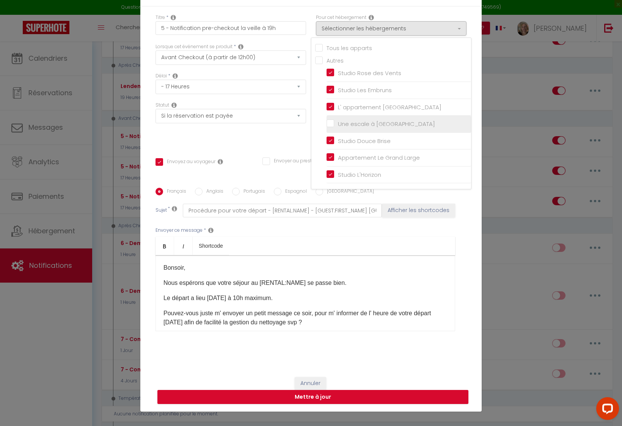
checkbox input "false"
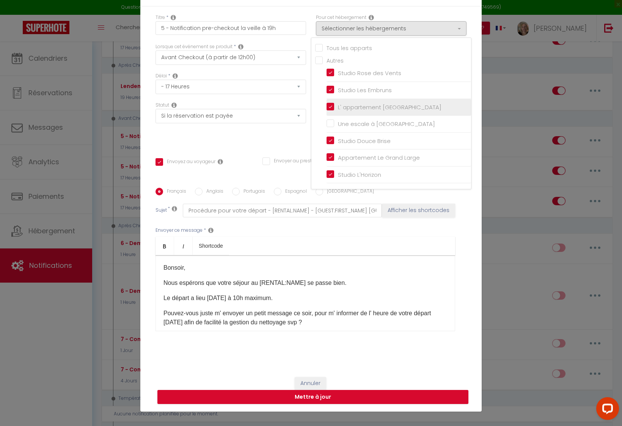
click at [328, 110] on input "L' appartement [GEOGRAPHIC_DATA]" at bounding box center [399, 107] width 145 height 8
checkbox input "false"
checkbox input "true"
checkbox input "false"
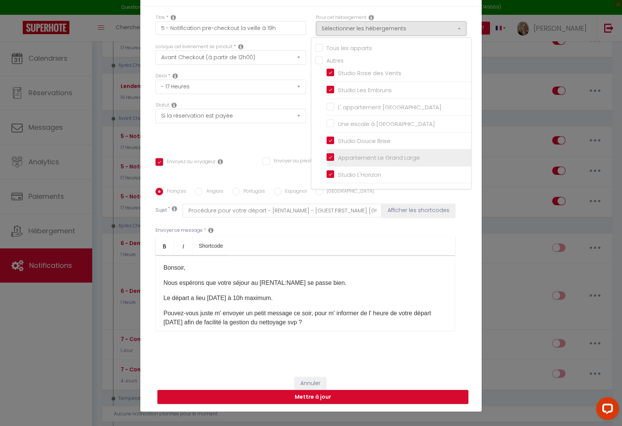
click at [327, 162] on input "Appartement Le Grand Large" at bounding box center [399, 158] width 145 height 8
checkbox input "false"
checkbox input "true"
checkbox input "false"
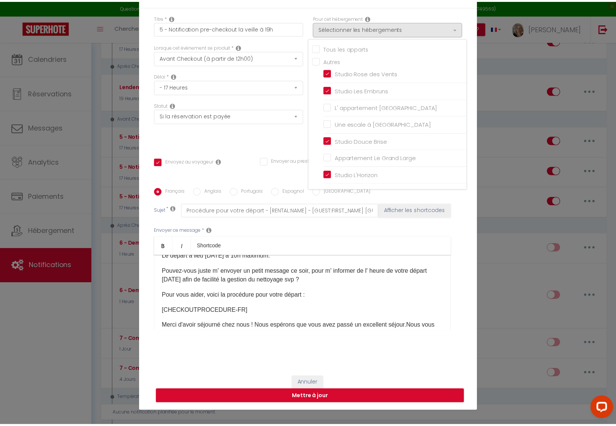
scroll to position [41, 0]
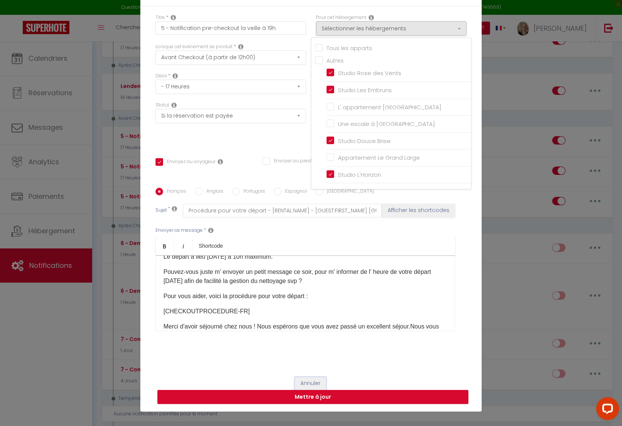
click at [301, 377] on button "Annuler" at bounding box center [310, 383] width 31 height 13
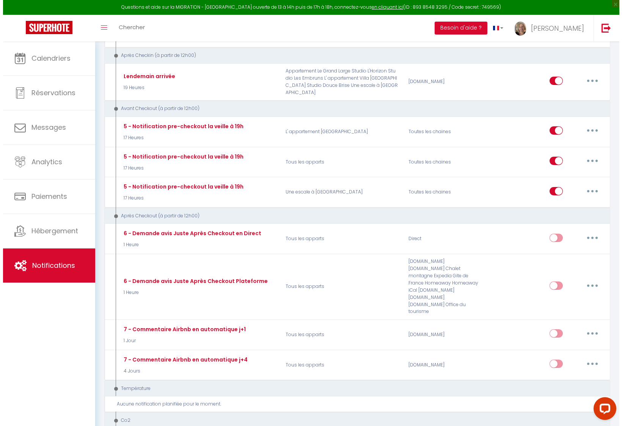
scroll to position [512, 0]
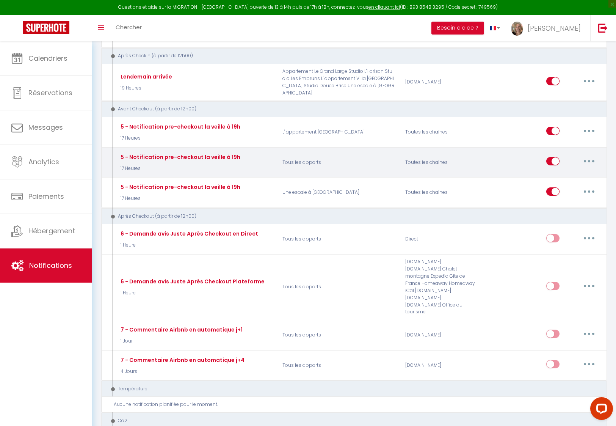
click at [589, 160] on icon "button" at bounding box center [589, 161] width 2 height 2
click at [550, 172] on link "Editer" at bounding box center [570, 178] width 56 height 13
checkbox input "true"
checkbox input "false"
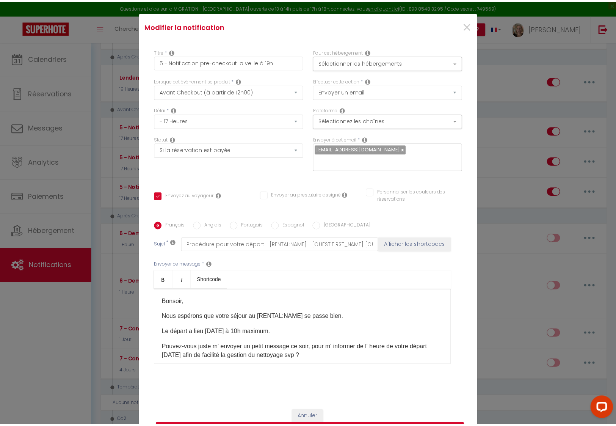
scroll to position [0, 0]
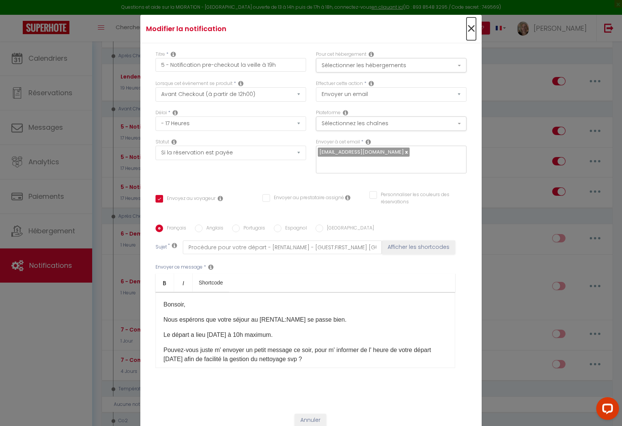
click at [467, 32] on span "×" at bounding box center [471, 28] width 9 height 23
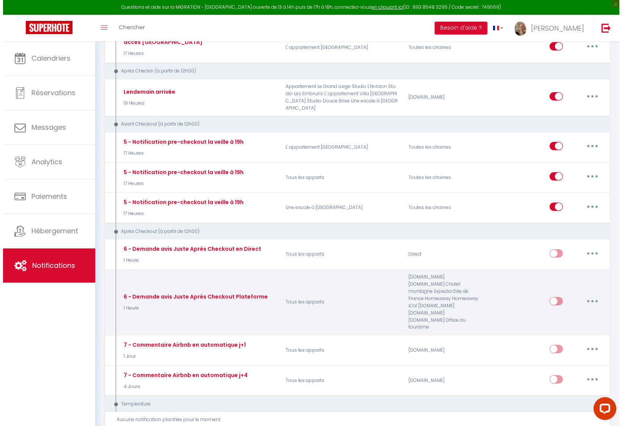
scroll to position [496, 0]
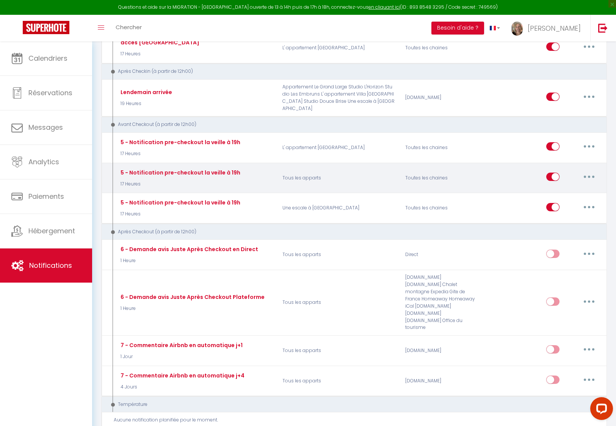
click at [588, 176] on icon "button" at bounding box center [589, 177] width 2 height 2
click at [561, 201] on link "Dupliquer" at bounding box center [570, 207] width 56 height 13
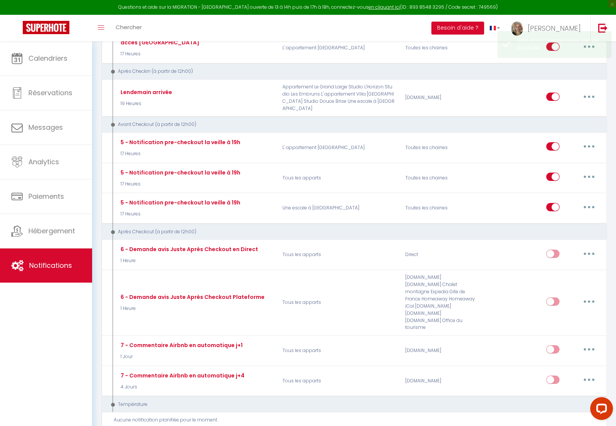
checkbox input "false"
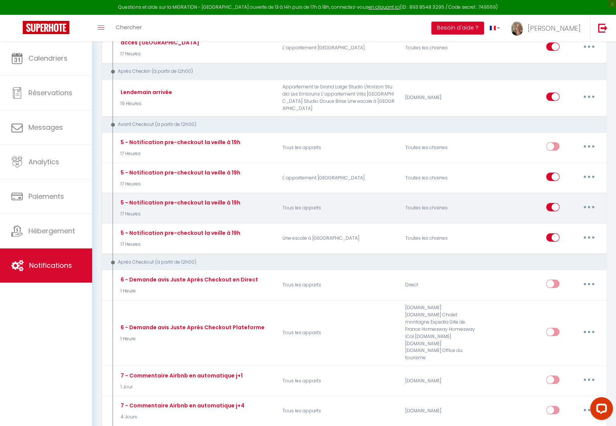
click at [586, 201] on button "button" at bounding box center [589, 207] width 21 height 12
click at [550, 218] on link "Editer" at bounding box center [570, 224] width 56 height 13
type input "5 - Notification pre-checkout la veille à 19h"
select select "4"
select select "17 Heures"
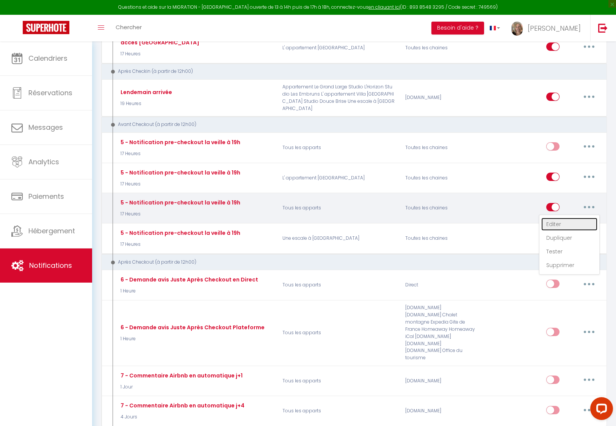
select select "if_booking_is_paid"
checkbox input "true"
checkbox input "false"
radio input "true"
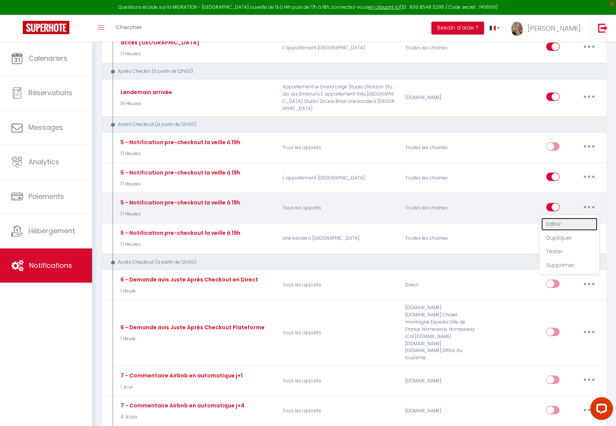
type input "Procédure pour votre départ - [RENTAL:NAME] - [GUEST:FIRST_NAME] [GUEST:NAME]"
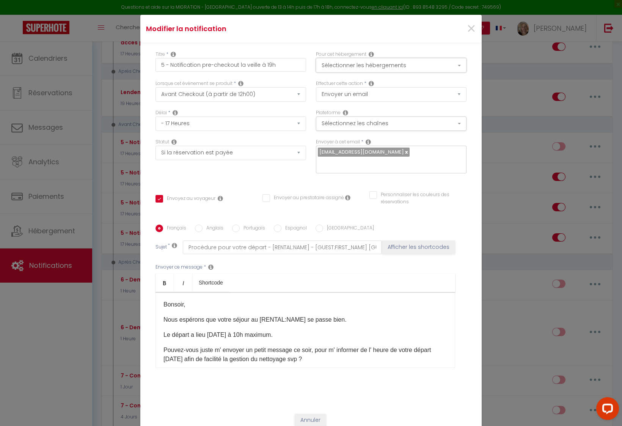
click at [340, 72] on button "Sélectionner les hébergements" at bounding box center [391, 65] width 151 height 14
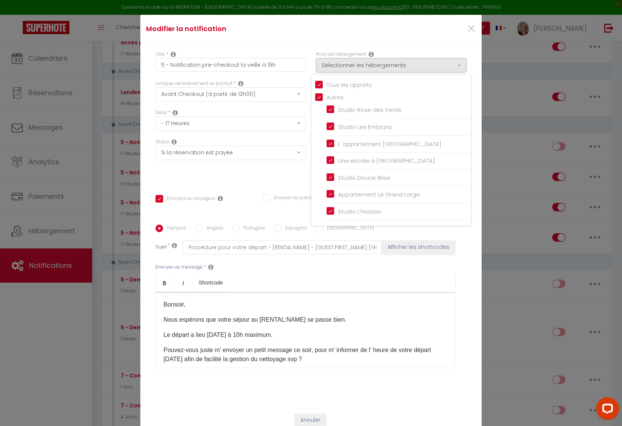
click at [316, 87] on input "Tous les apparts" at bounding box center [393, 84] width 156 height 8
checkbox input "false"
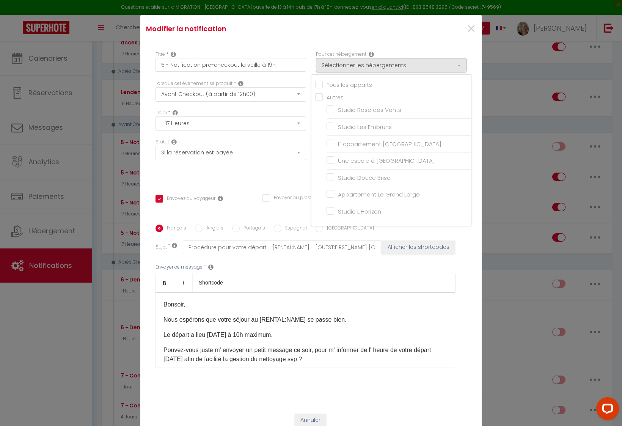
checkbox input "false"
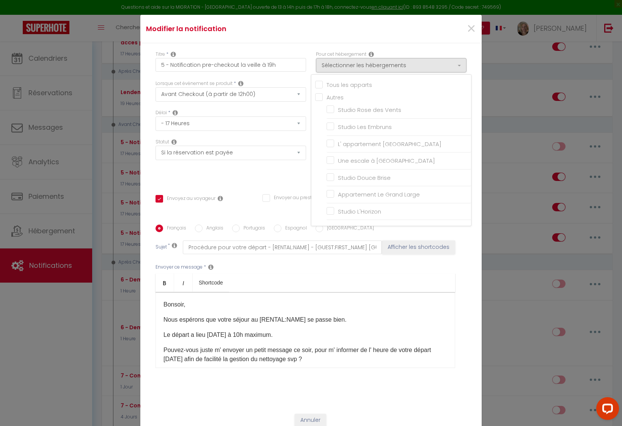
checkbox input "true"
checkbox input "false"
click at [327, 198] on input "Appartement Le Grand Large" at bounding box center [399, 195] width 145 height 8
checkbox input "true"
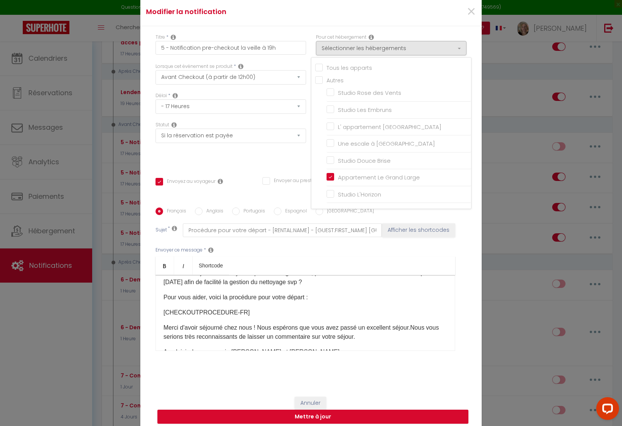
scroll to position [0, 0]
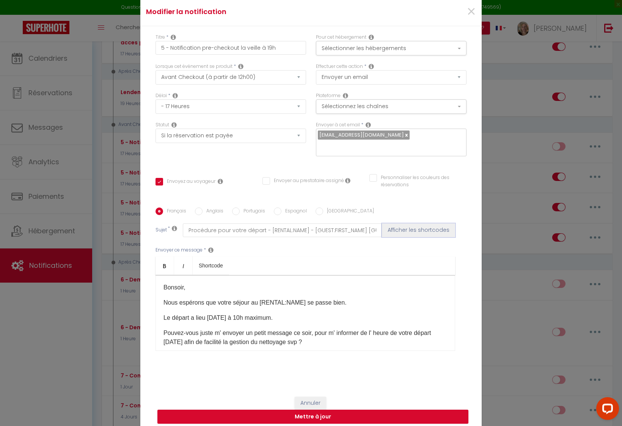
click at [398, 228] on button "Afficher les shortcodes" at bounding box center [418, 230] width 73 height 14
checkbox input "true"
checkbox input "false"
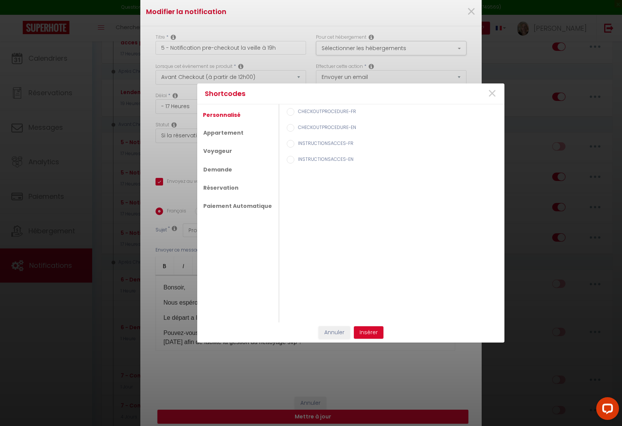
click at [316, 112] on label "CHECKOUTPROCEDURE-FR" at bounding box center [325, 112] width 62 height 8
click at [294, 112] on input "CHECKOUTPROCEDURE-FR" at bounding box center [291, 112] width 8 height 8
radio input "true"
click at [316, 112] on label "CHECKOUTPROCEDURE-FR" at bounding box center [325, 112] width 62 height 8
click at [294, 112] on input "CHECKOUTPROCEDURE-FR" at bounding box center [291, 112] width 8 height 8
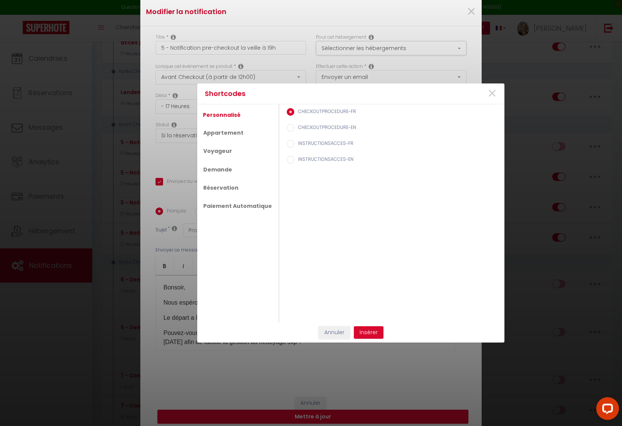
click at [287, 113] on input "CHECKOUTPROCEDURE-FR" at bounding box center [291, 112] width 8 height 8
click at [493, 94] on span "×" at bounding box center [491, 93] width 9 height 23
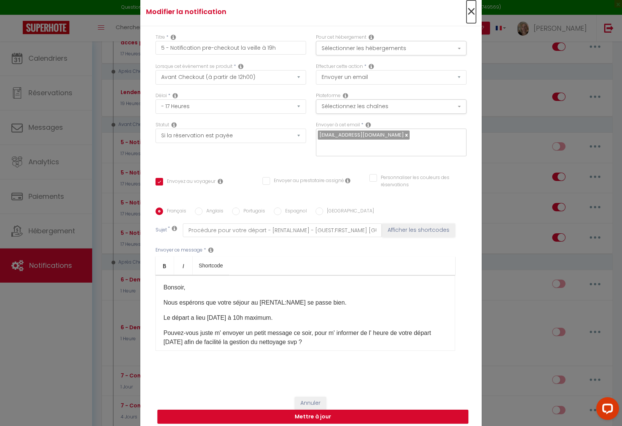
click at [467, 13] on span "×" at bounding box center [471, 11] width 9 height 23
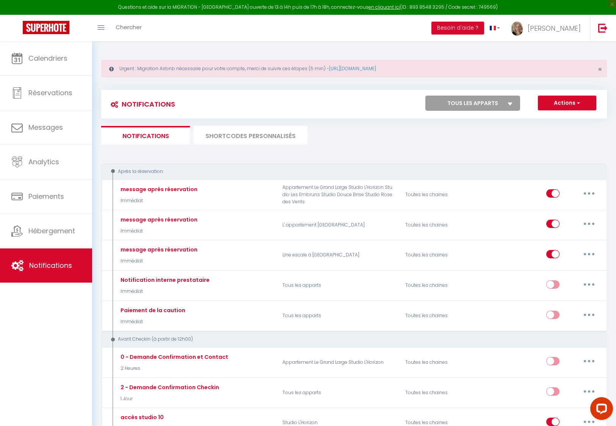
click at [263, 135] on li "SHORTCODES PERSONNALISÉS" at bounding box center [251, 135] width 114 height 19
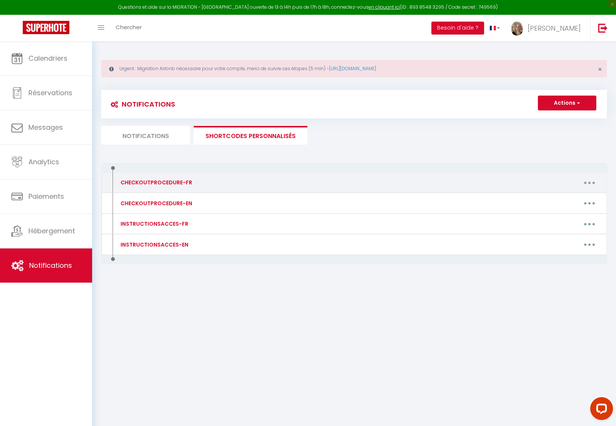
click at [588, 181] on button "button" at bounding box center [589, 182] width 21 height 12
click at [558, 201] on link "Editer" at bounding box center [570, 199] width 56 height 13
type input "CHECKOUTPROCEDURE-FR"
type textarea "- Faire la vaisselle - Remettre les clés dans la boîte à clés"
type textarea "Je vous demanderai simplement de penser aux points suivants avant votre départ …"
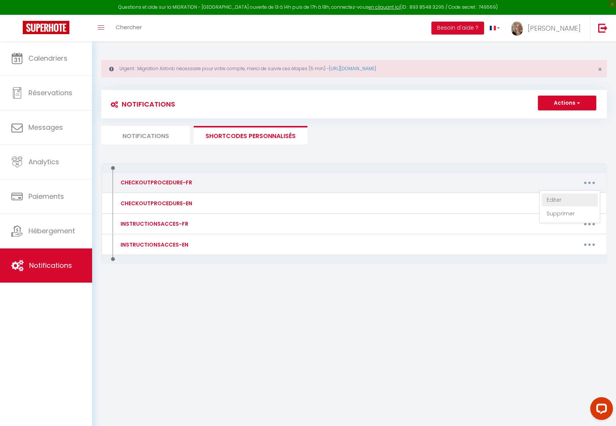
type textarea "Je vous demanderai simplement de penser aux points suivants avant votre départ …"
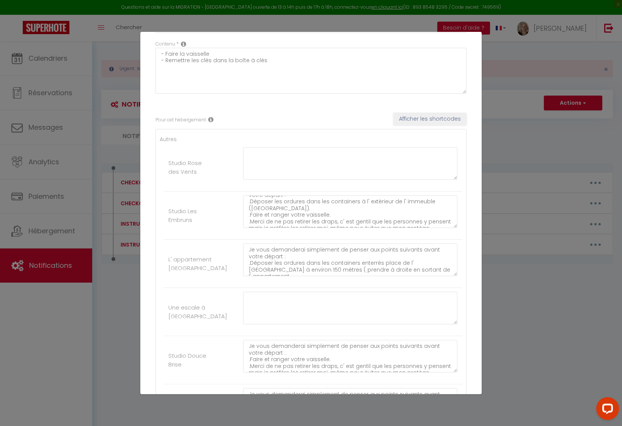
scroll to position [6, 0]
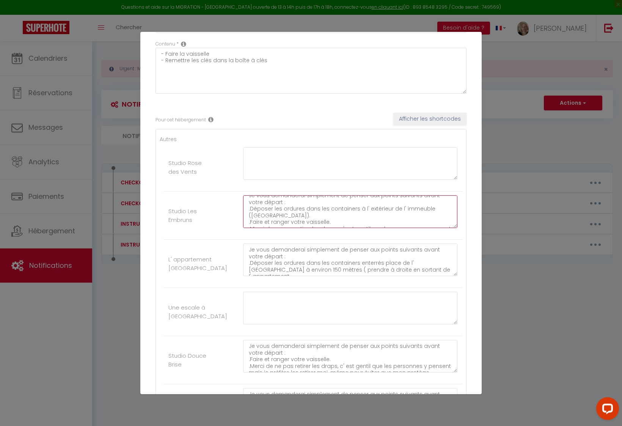
drag, startPoint x: 246, startPoint y: 210, endPoint x: 286, endPoint y: 216, distance: 40.4
click at [286, 216] on textarea "Je vous demanderai simplement de penser aux points suivants avant votre départ …" at bounding box center [350, 211] width 214 height 33
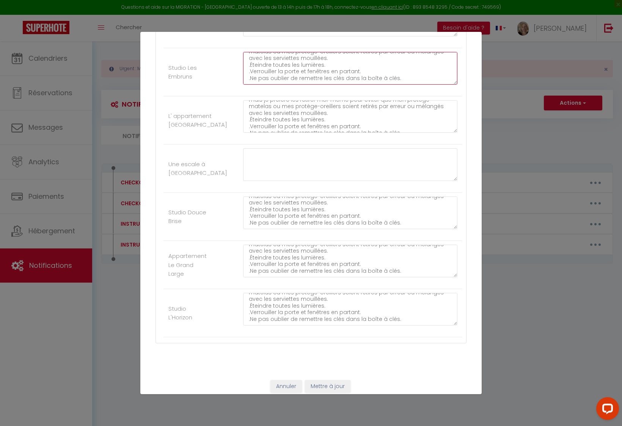
scroll to position [0, 0]
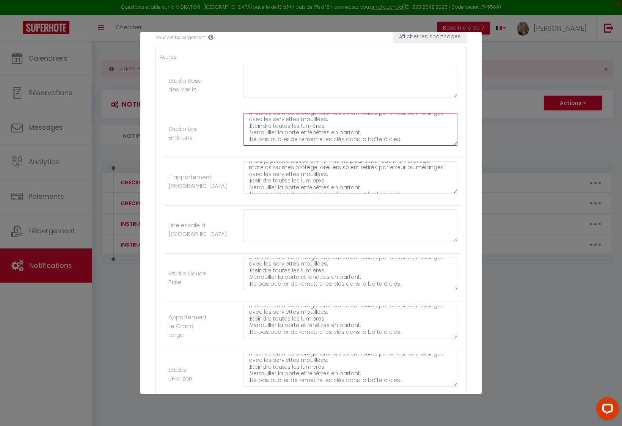
type textarea "Je vous demanderai simplement de penser aux points suivants avant votre départ …"
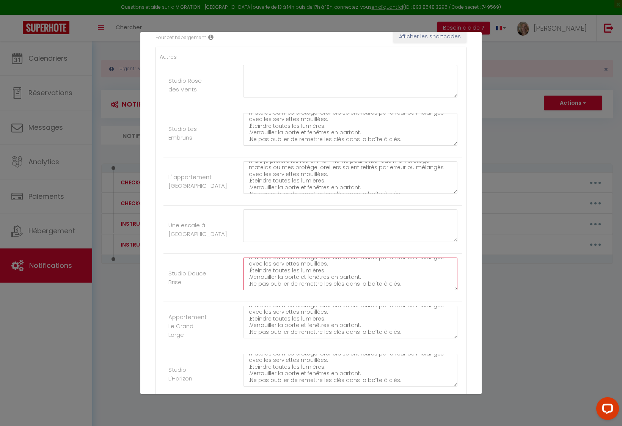
drag, startPoint x: 247, startPoint y: 264, endPoint x: 369, endPoint y: 296, distance: 125.8
click at [369, 300] on li "Studio Douce Brise Je vous demanderai simplement de penser aux points suivants …" at bounding box center [312, 278] width 299 height 48
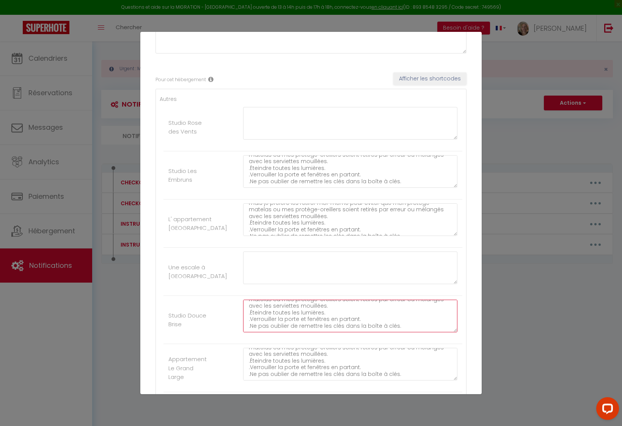
scroll to position [75, 0]
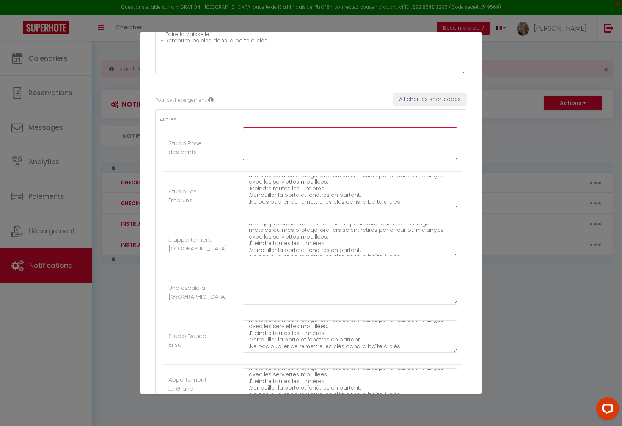
click at [249, 138] on textarea at bounding box center [350, 143] width 214 height 33
paste textarea "Je vous demanderai simplement de penser aux points suivants avant votre départ …"
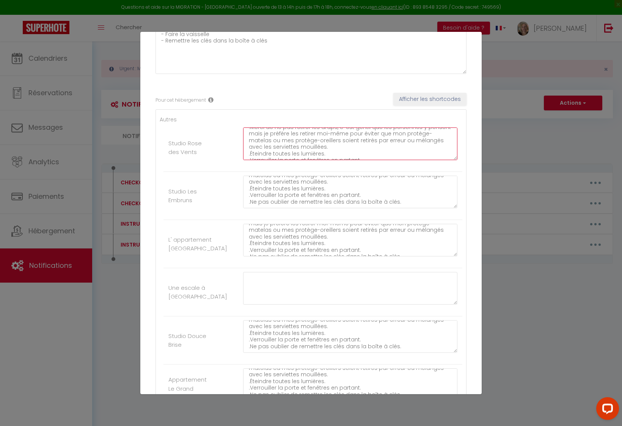
scroll to position [3, 0]
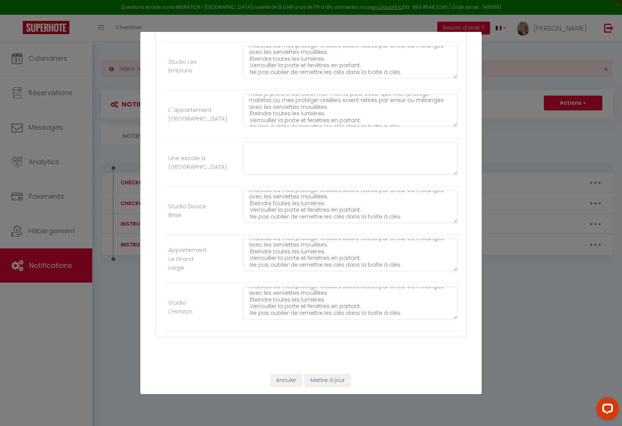
type textarea "Je vous demanderai simplement de penser aux points suivants avant votre départ …"
click at [317, 382] on button "Mettre à jour" at bounding box center [328, 380] width 46 height 13
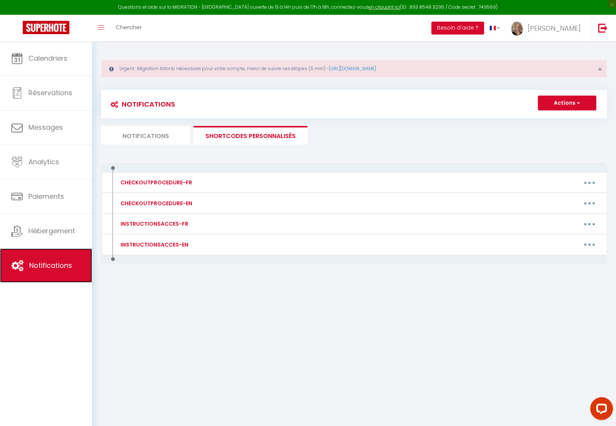
click at [55, 271] on link "Notifications" at bounding box center [46, 265] width 92 height 34
click at [143, 135] on li "Notifications" at bounding box center [145, 135] width 89 height 19
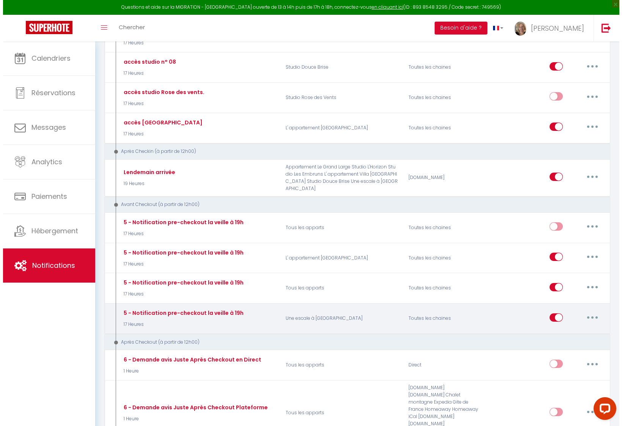
scroll to position [354, 0]
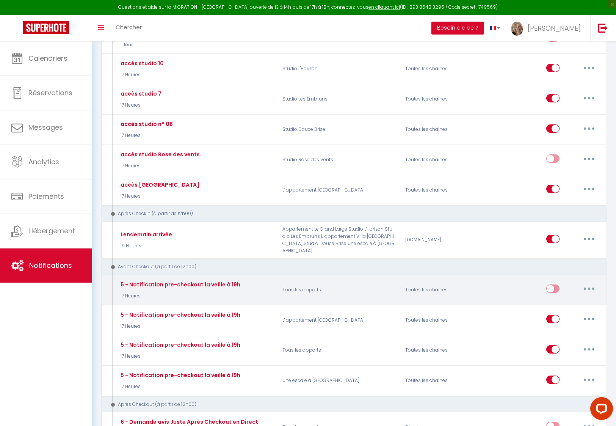
click at [591, 283] on button "button" at bounding box center [589, 289] width 21 height 12
click at [557, 341] on link "Supprimer" at bounding box center [570, 347] width 56 height 13
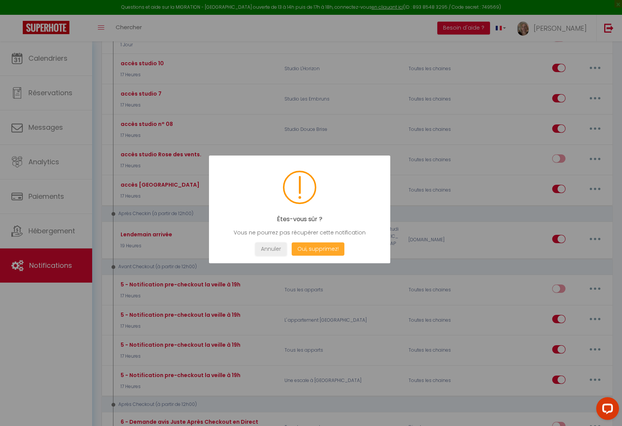
click at [317, 246] on button "Oui, supprimez!" at bounding box center [318, 248] width 53 height 13
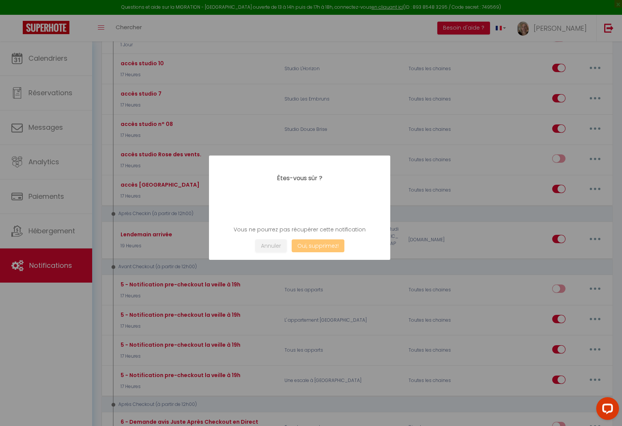
checkbox input "true"
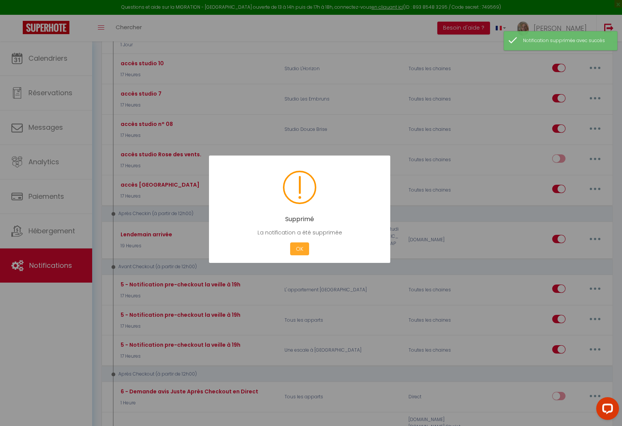
click at [298, 251] on button "OK" at bounding box center [299, 248] width 19 height 13
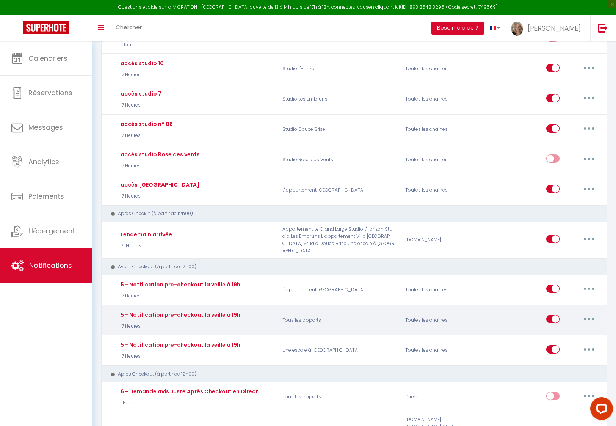
click at [588, 313] on button "button" at bounding box center [589, 319] width 21 height 12
click at [550, 330] on link "Editer" at bounding box center [570, 336] width 56 height 13
type input "5 - Notification pre-checkout la veille à 19h"
select select "4"
select select "17 Heures"
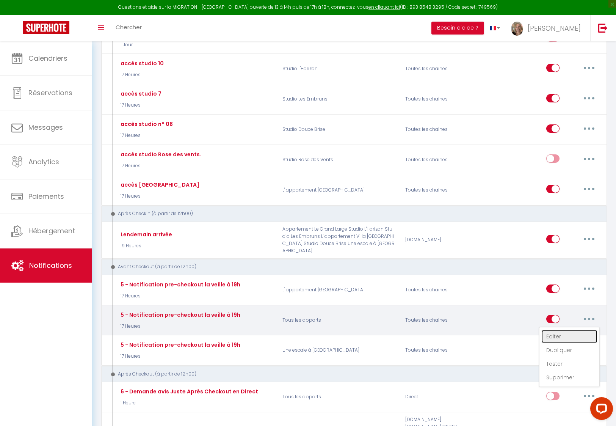
select select "if_booking_is_paid"
checkbox input "true"
checkbox input "false"
radio input "true"
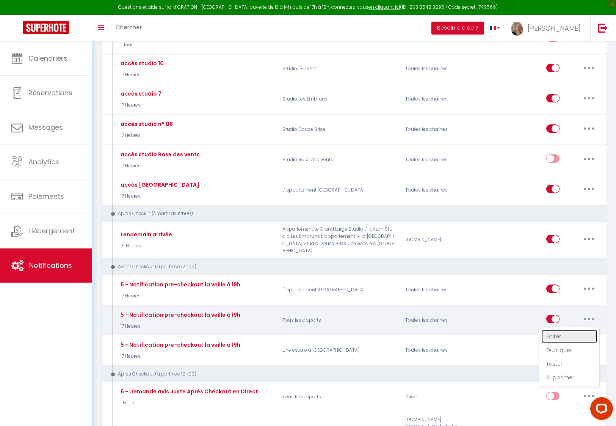
type input "Procédure pour votre départ - [RENTAL:NAME] - [GUEST:FIRST_NAME] [GUEST:NAME]"
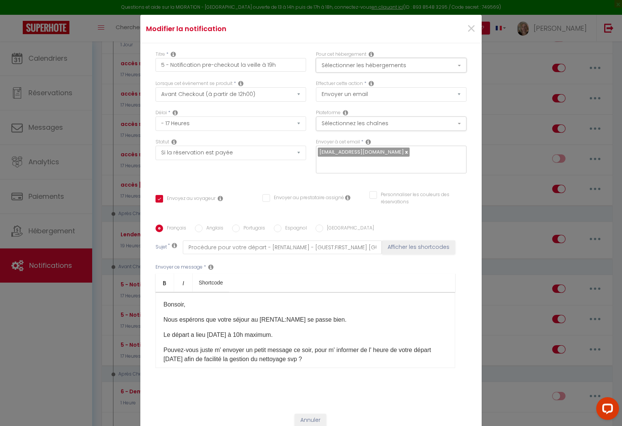
click at [374, 70] on button "Sélectionner les hébergements" at bounding box center [391, 65] width 151 height 14
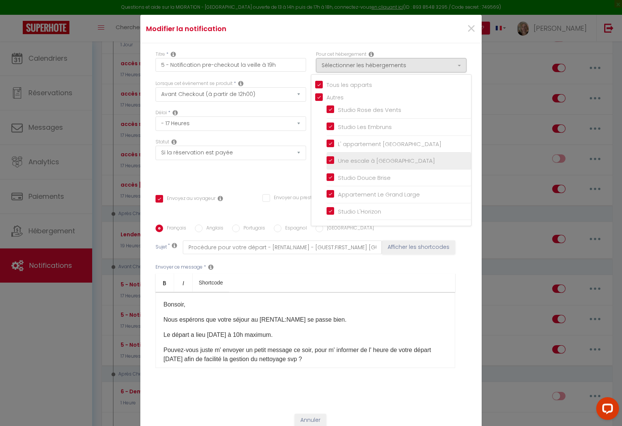
click at [328, 165] on input "Une escale à [GEOGRAPHIC_DATA]" at bounding box center [399, 161] width 145 height 8
checkbox input "false"
checkbox input "true"
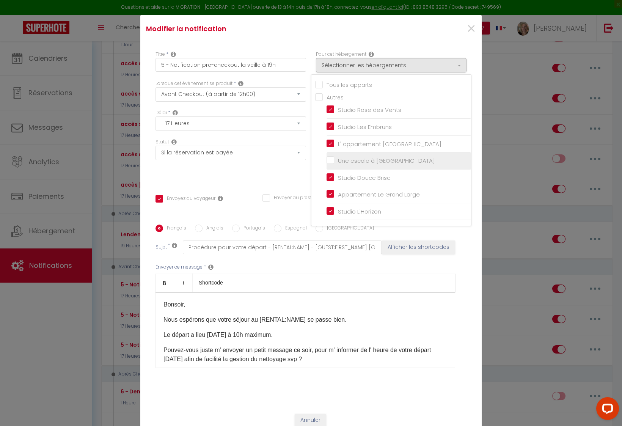
checkbox input "false"
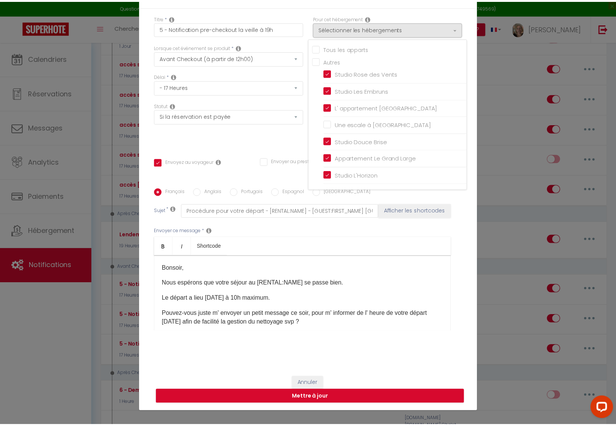
scroll to position [37, 0]
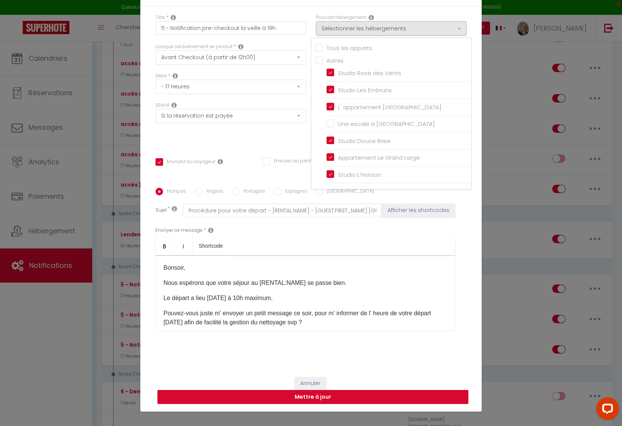
click at [333, 391] on button "Mettre à jour" at bounding box center [312, 397] width 311 height 14
checkbox input "true"
checkbox input "false"
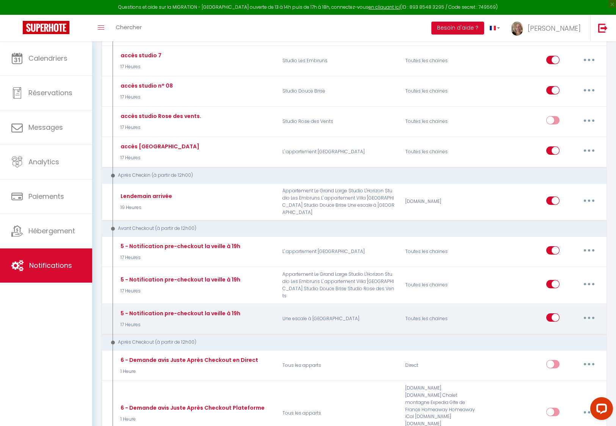
scroll to position [426, 0]
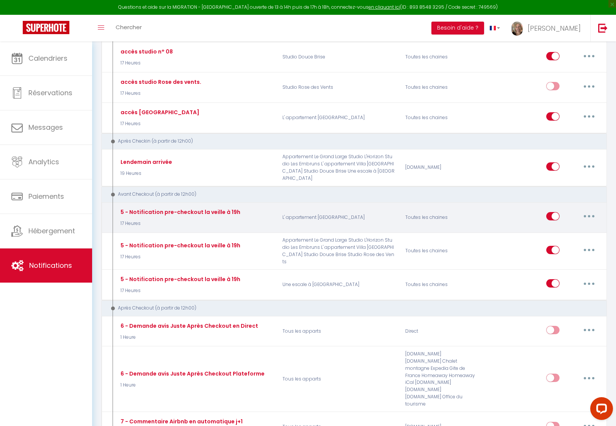
click at [591, 210] on button "button" at bounding box center [589, 216] width 21 height 12
click at [550, 268] on link "Supprimer" at bounding box center [570, 274] width 56 height 13
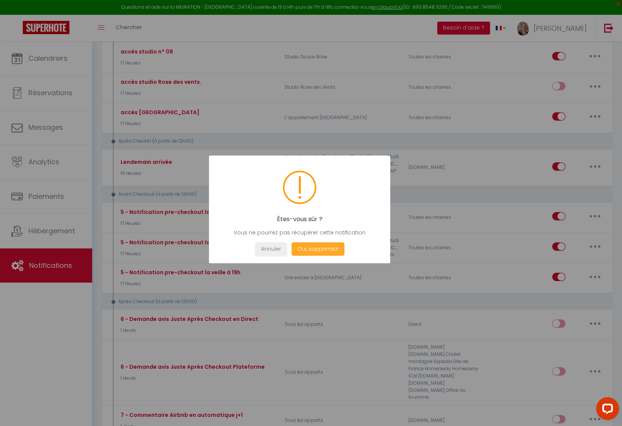
click at [326, 250] on button "Oui, supprimez!" at bounding box center [318, 248] width 53 height 13
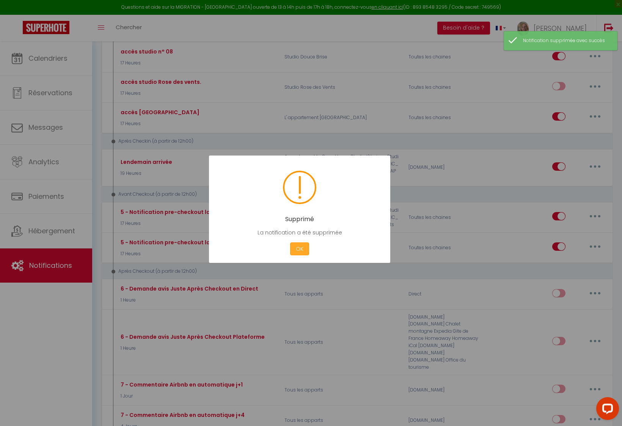
click at [301, 248] on button "OK" at bounding box center [299, 248] width 19 height 13
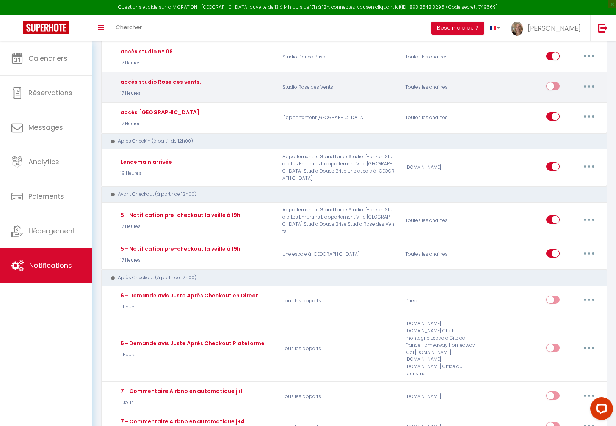
click at [320, 86] on p "Studio Rose des Vents" at bounding box center [339, 87] width 123 height 22
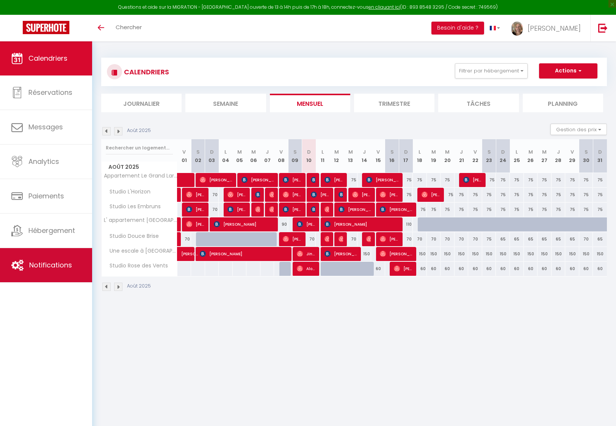
click at [35, 265] on span "Notifications" at bounding box center [50, 264] width 43 height 9
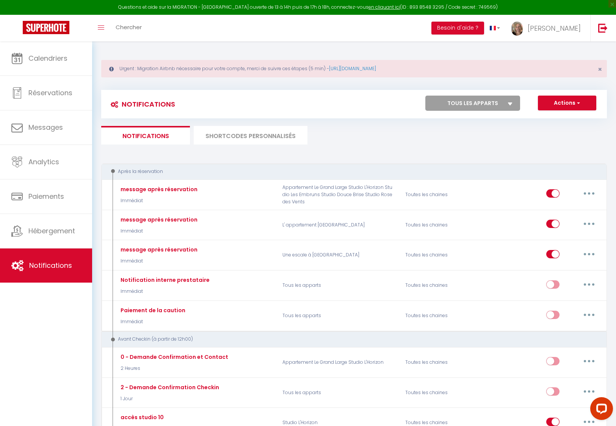
select select
checkbox input "false"
select select
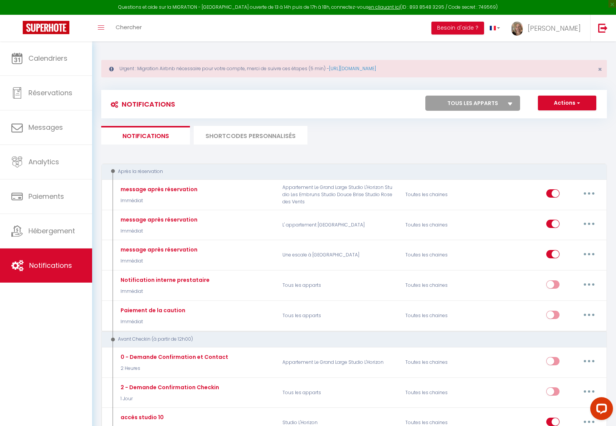
checkbox input "false"
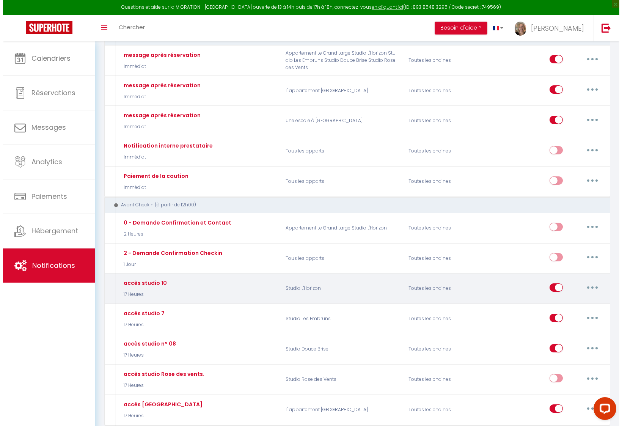
scroll to position [186, 0]
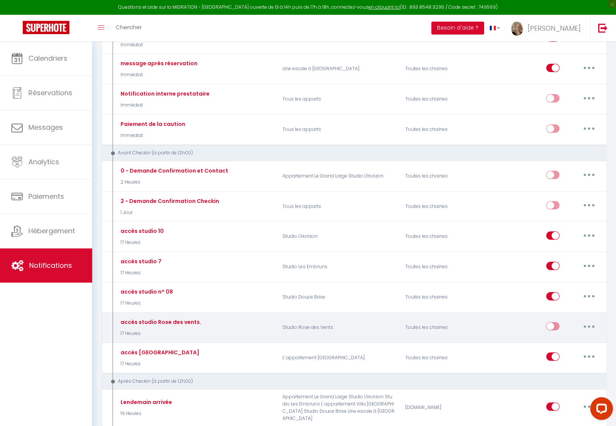
click at [588, 324] on button "button" at bounding box center [589, 326] width 21 height 12
click at [555, 343] on link "Editer" at bounding box center [570, 343] width 56 height 13
type input "accès studio Rose des vents."
select select "17 Heures"
select select "if_booking_is_paid"
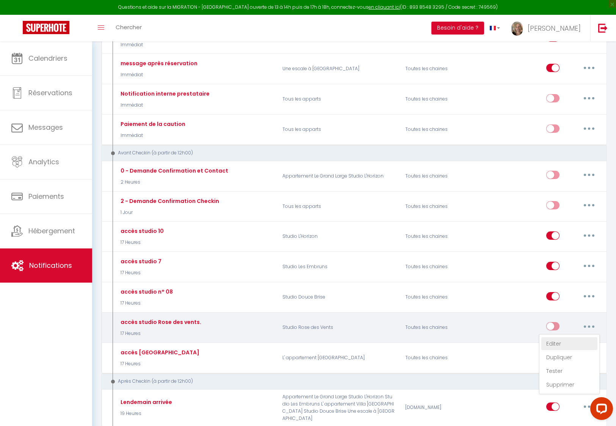
checkbox input "true"
checkbox input "false"
radio input "true"
type input "accès studio[INSTRUCTIONSACCES-FR]"
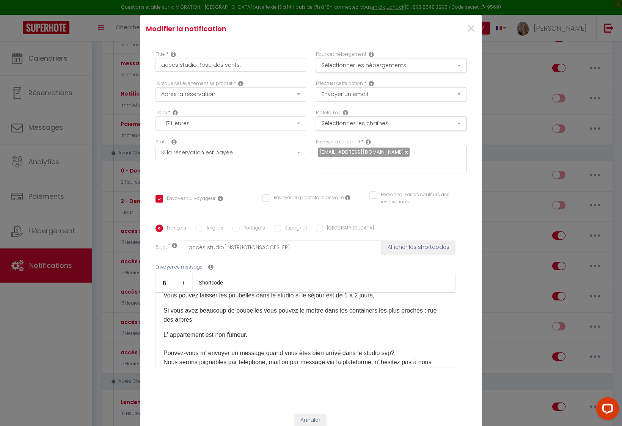
scroll to position [142, 0]
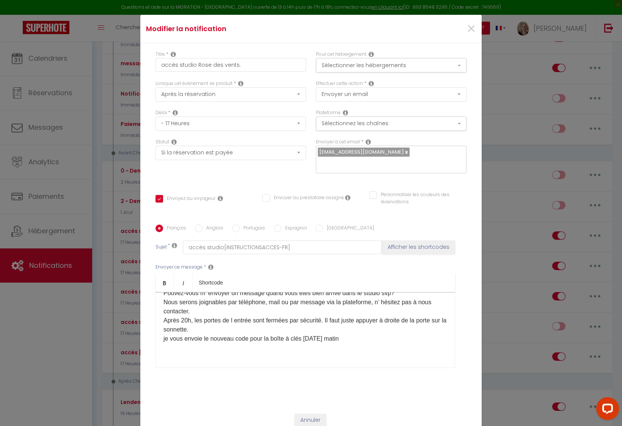
click at [209, 335] on p "L' appartement est non fumeur. Pouvez-vous m' envoyer un message quand vous ête…" at bounding box center [305, 306] width 284 height 73
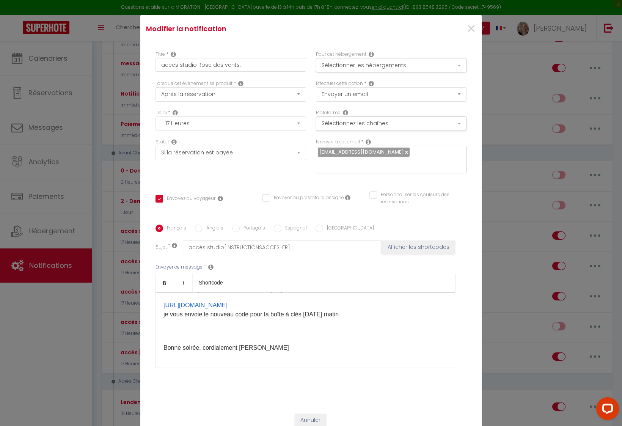
scroll to position [204, 0]
click at [291, 304] on p "[URL][DOMAIN_NAME] ​ je vous envoie le nouveau code pour la boîte à clés [DATE]…" at bounding box center [305, 310] width 284 height 18
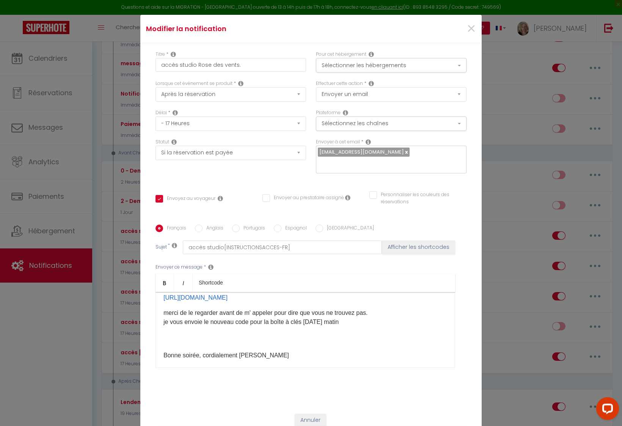
click at [369, 316] on p "merci de le regarder avant de m' appeler pour dire que vous ne trouvez pas.​ je…" at bounding box center [305, 317] width 284 height 18
click at [218, 317] on p "merci de le regarder avant de m' appeler pour dire que vous ne trouvez pas.​ je…" at bounding box center [305, 317] width 284 height 18
click at [388, 316] on p "merci de le regarder svp avant de m' appeler pour dire que vous ne trouvez pas.…" at bounding box center [305, 317] width 284 height 18
click at [172, 345] on div "Bonsoir [GUEST:FIRST_NAME] [GUEST:LAST_NAME]​ L' adresse du studio est : [STREE…" at bounding box center [306, 330] width 300 height 76
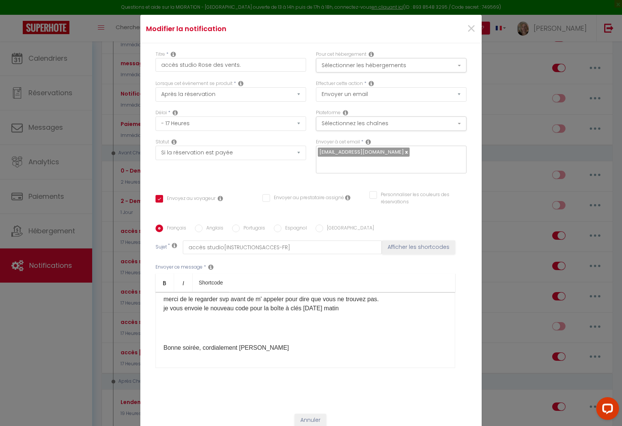
scroll to position [212, 0]
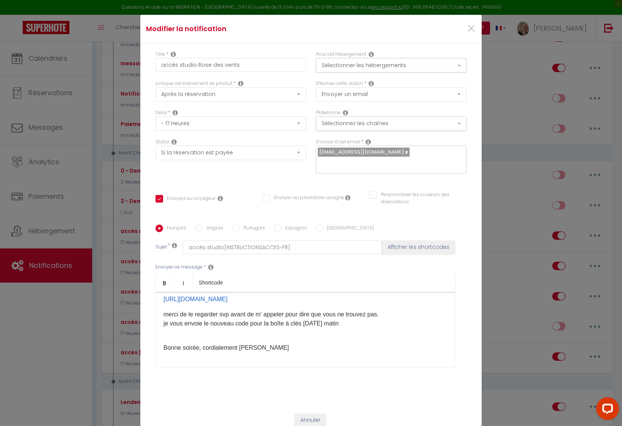
click at [160, 343] on div "Bonsoir [GUEST:FIRST_NAME] [GUEST:LAST_NAME]​ L' adresse du studio est : [STREE…" at bounding box center [306, 330] width 300 height 76
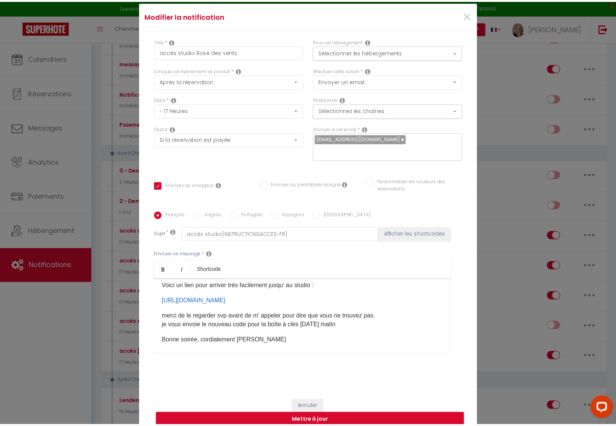
scroll to position [37, 0]
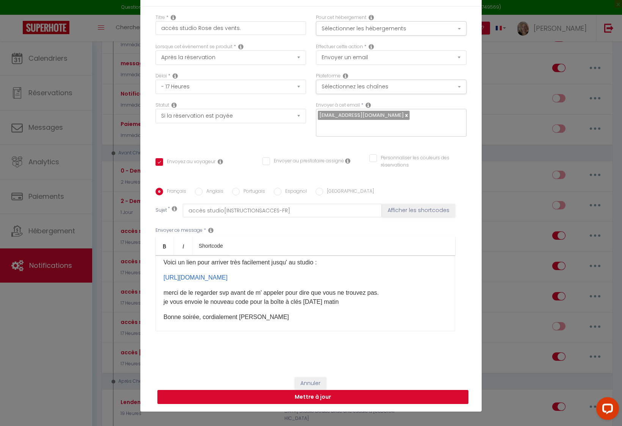
click at [300, 393] on button "Mettre à jour" at bounding box center [312, 397] width 311 height 14
checkbox input "true"
checkbox input "false"
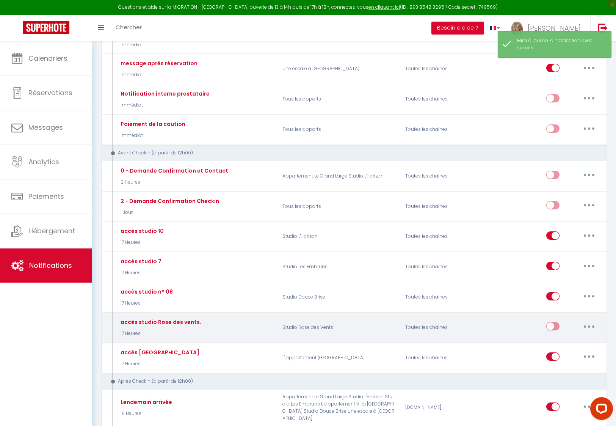
click at [556, 324] on input "checkbox" at bounding box center [553, 327] width 13 height 11
checkbox input "true"
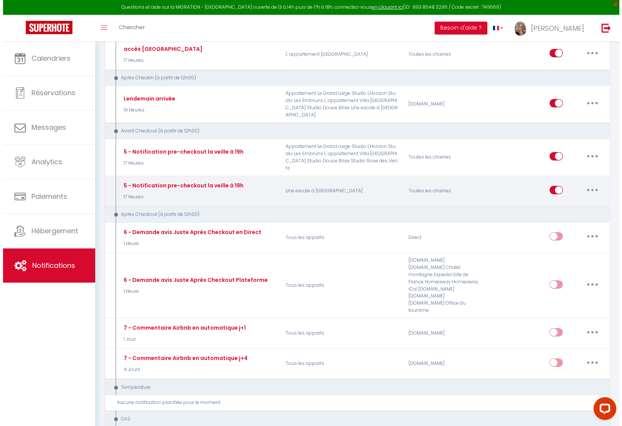
scroll to position [308, 0]
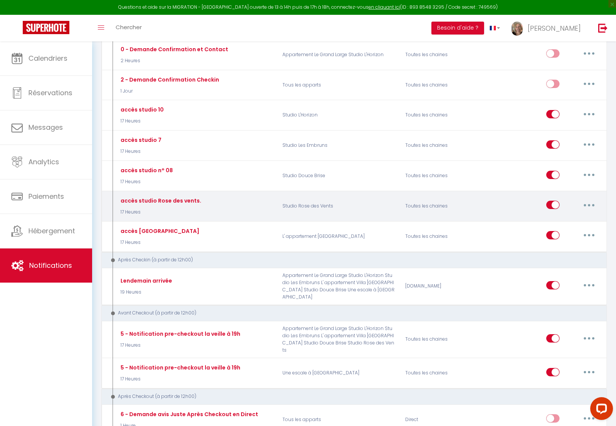
click at [591, 204] on button "button" at bounding box center [589, 205] width 21 height 12
click at [552, 221] on link "Editer" at bounding box center [570, 222] width 56 height 13
type input "accès studio Rose des vents."
select select "17 Heures"
select select "if_booking_is_paid"
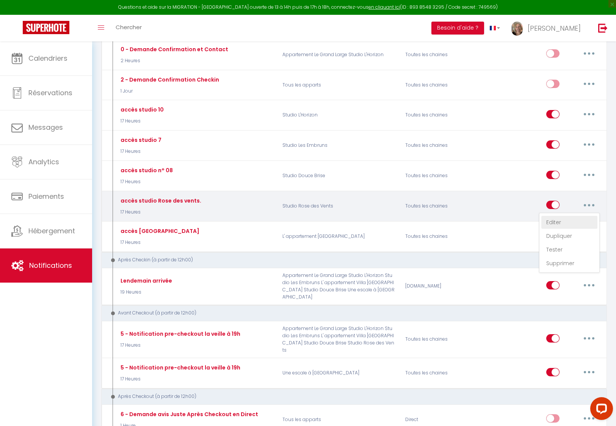
checkbox input "true"
checkbox input "false"
radio input "true"
type input "accès studio[INSTRUCTIONSACCES-FR]"
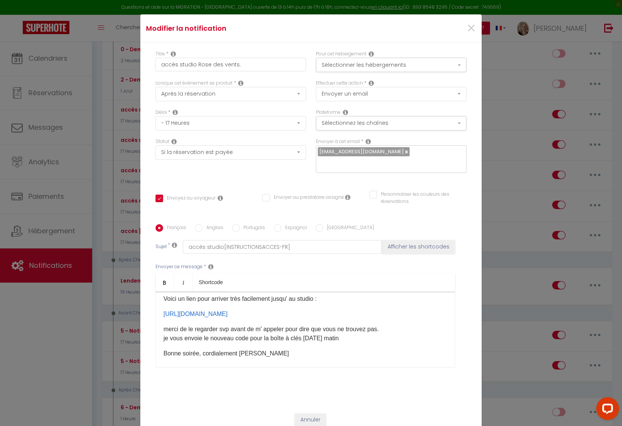
scroll to position [0, 0]
click at [369, 130] on button "Sélectionnez les chaînes" at bounding box center [391, 123] width 151 height 14
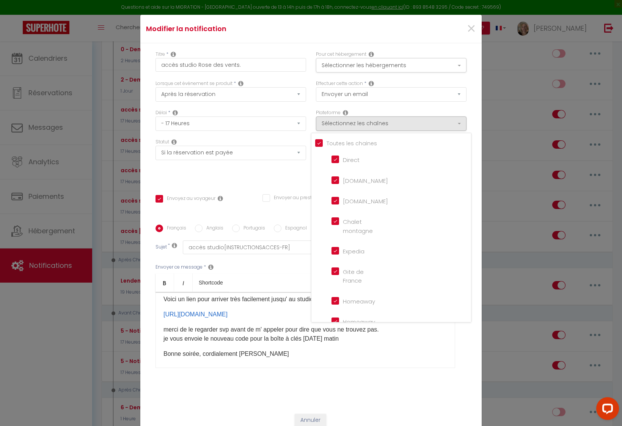
click at [465, 109] on div "Effectuer cette action * Envoyer un email Envoyer un SMS Envoyer une notificati…" at bounding box center [391, 94] width 160 height 29
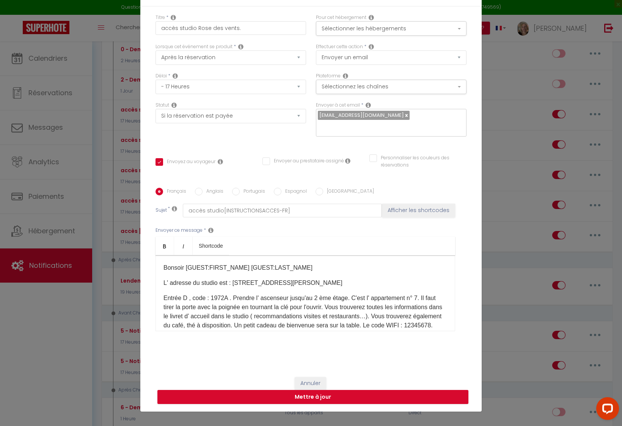
click at [52, 263] on div "Modifier la notification × Titre * accès studio Rose des vents. Pour cet héberg…" at bounding box center [311, 213] width 622 height 426
click at [38, 270] on div "Modifier la notification × Titre * accès studio Rose des vents. Pour cet héberg…" at bounding box center [311, 213] width 622 height 426
click at [46, 266] on div "Modifier la notification × Titre * accès studio Rose des vents. Pour cet héberg…" at bounding box center [311, 213] width 622 height 426
click at [273, 390] on button "Mettre à jour" at bounding box center [312, 397] width 311 height 14
checkbox input "true"
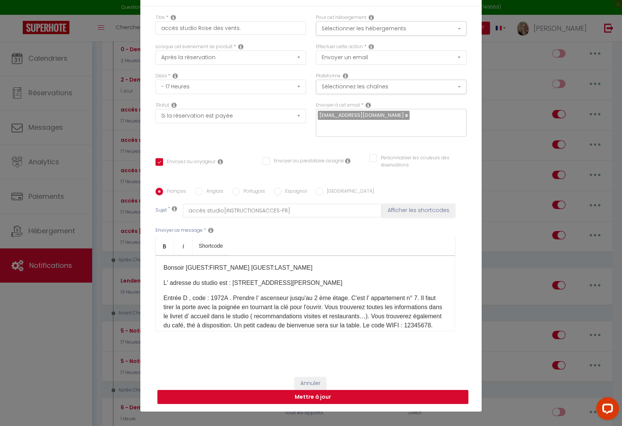
checkbox input "false"
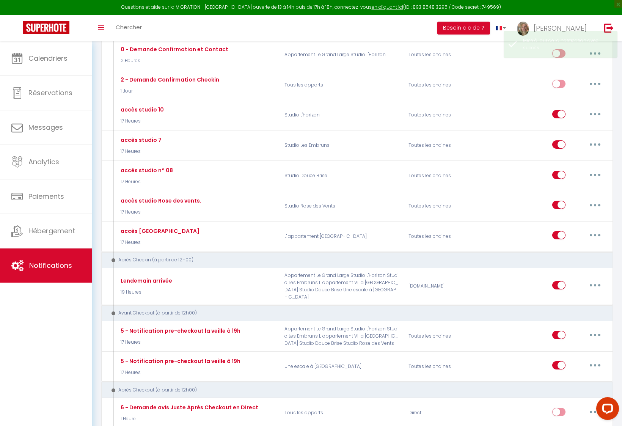
checkbox input "true"
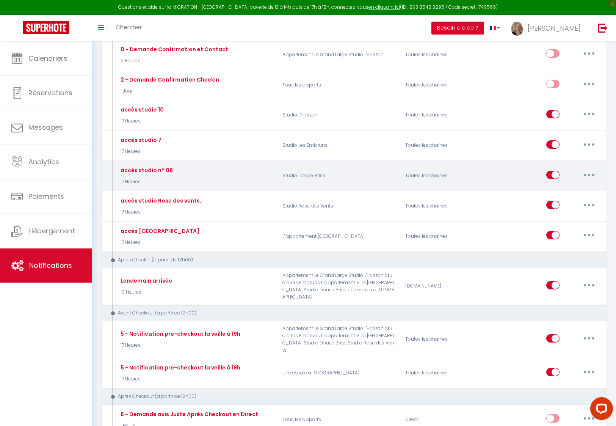
click at [589, 174] on icon "button" at bounding box center [589, 175] width 2 height 2
click at [555, 189] on link "Editer" at bounding box center [570, 192] width 56 height 13
type input "accès studio n° 08"
select select "17 Heures"
select select "if_booking_is_paid"
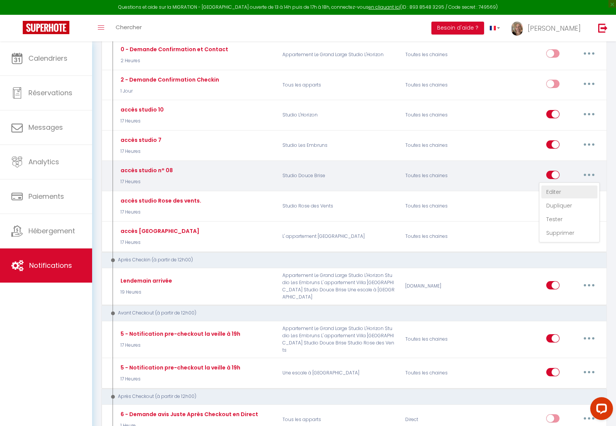
checkbox input "true"
checkbox input "false"
radio input "true"
type input "accès studio[INSTRUCTIONSACCES-FR]"
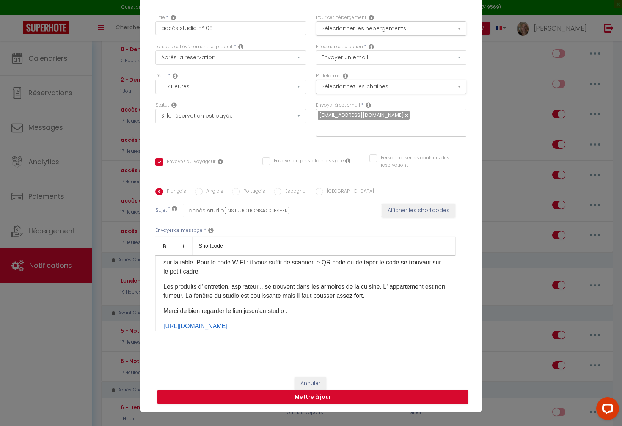
scroll to position [212, 0]
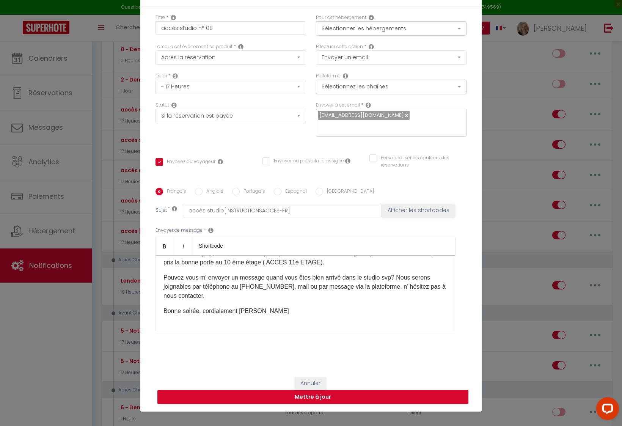
click at [346, 394] on button "Mettre à jour" at bounding box center [312, 397] width 311 height 14
checkbox input "true"
checkbox input "false"
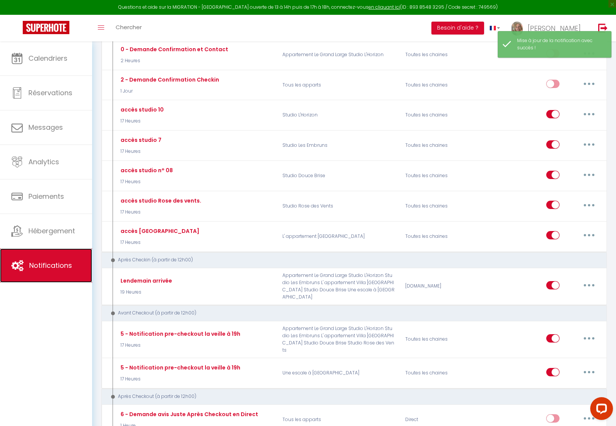
click at [46, 270] on link "Notifications" at bounding box center [46, 265] width 92 height 34
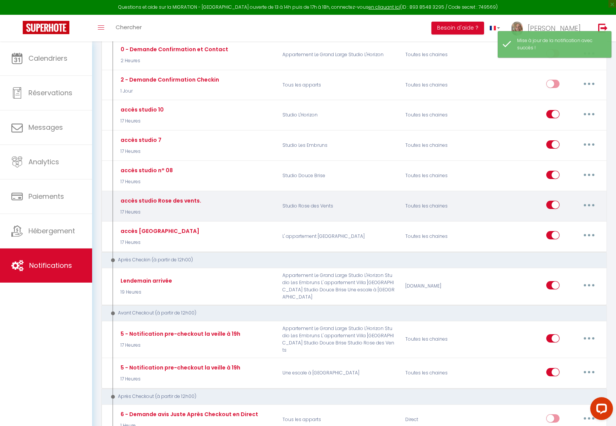
click at [593, 203] on button "button" at bounding box center [589, 205] width 21 height 12
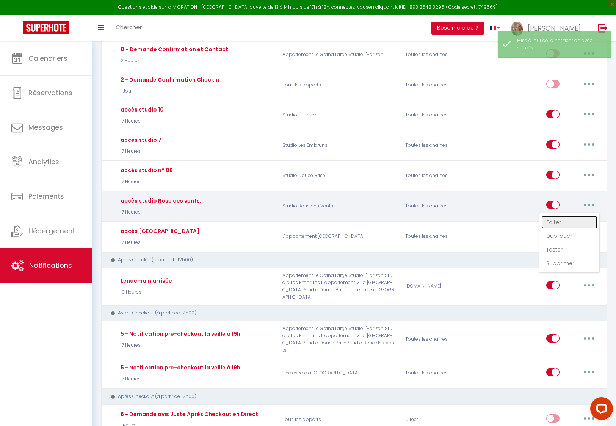
click at [550, 220] on link "Editer" at bounding box center [570, 222] width 56 height 13
type input "accès studio Rose des vents."
select select "17 Heures"
select select "if_booking_is_paid"
checkbox input "true"
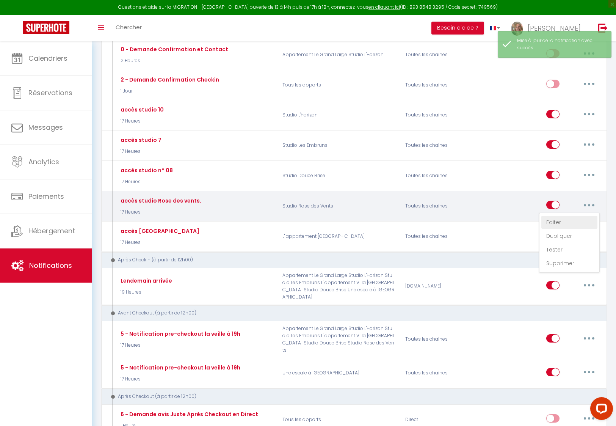
checkbox input "false"
radio input "true"
type input "accès studio[INSTRUCTIONSACCES-FR]"
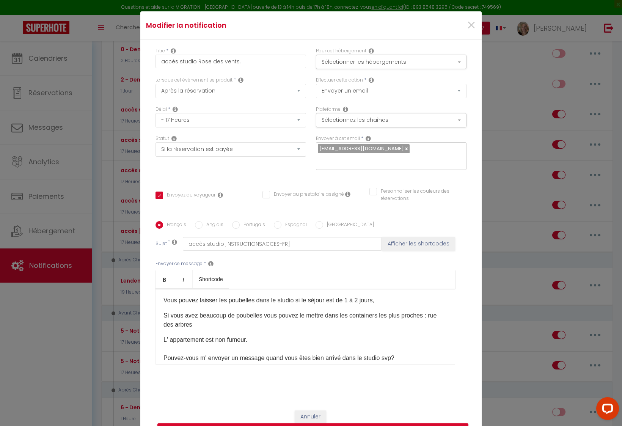
scroll to position [74, 0]
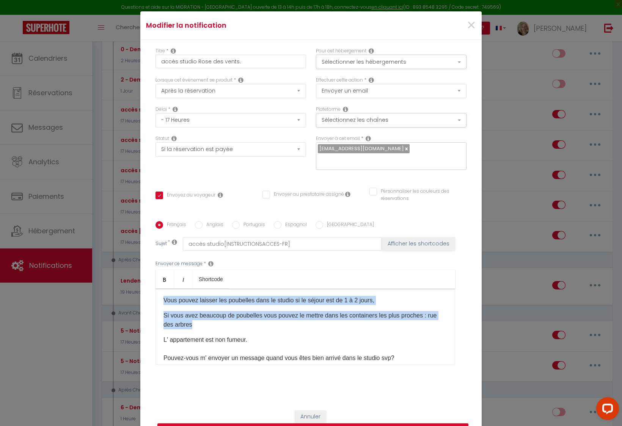
drag, startPoint x: 162, startPoint y: 304, endPoint x: 325, endPoint y: 328, distance: 165.2
click at [325, 328] on div "Bonsoir [GUEST:FIRST_NAME] [GUEST:LAST_NAME]​ L' adresse du studio est : [STREE…" at bounding box center [306, 327] width 300 height 76
copy div "Vous pouvez laisser les poubelles dans le studio si le séjour est de 1 à 2 jour…"
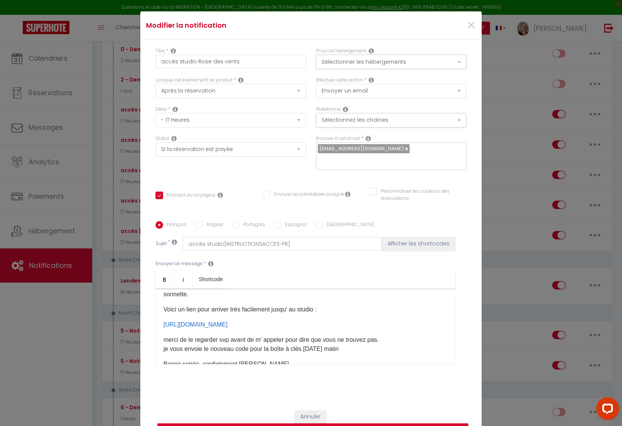
scroll to position [197, 0]
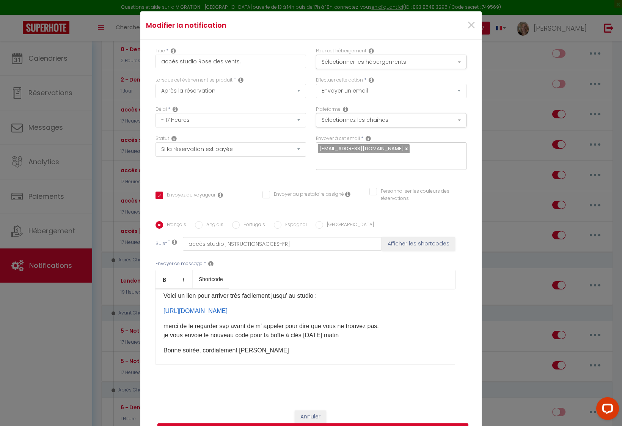
click at [309, 423] on button "Mettre à jour" at bounding box center [312, 430] width 311 height 14
checkbox input "true"
checkbox input "false"
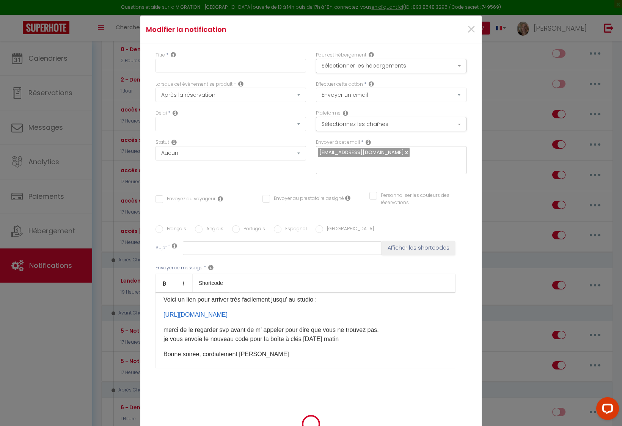
scroll to position [0, 0]
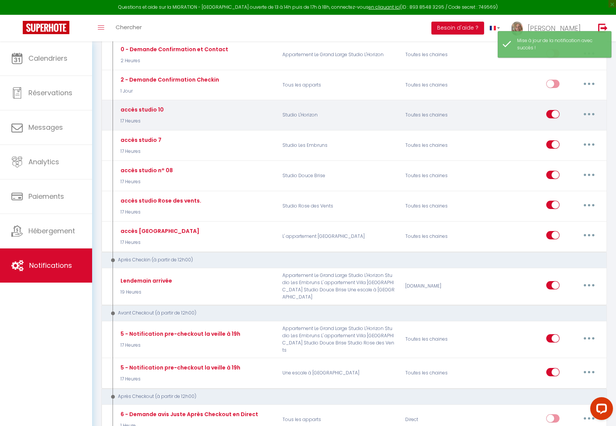
click at [590, 113] on icon "button" at bounding box center [589, 114] width 2 height 2
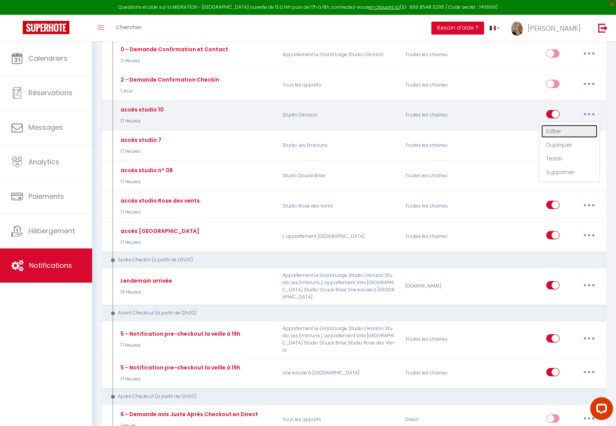
click at [557, 127] on link "Editer" at bounding box center [570, 131] width 56 height 13
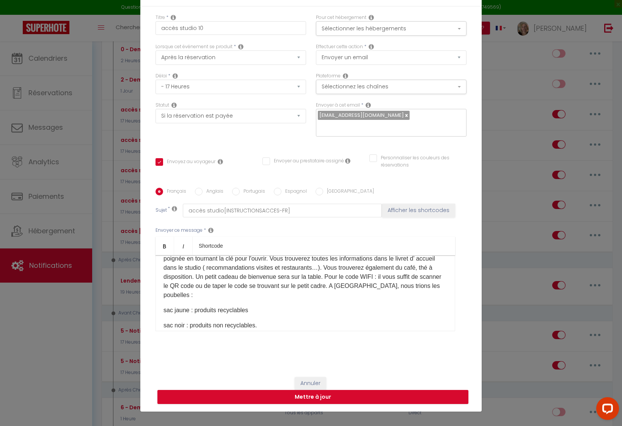
scroll to position [57, 0]
click at [377, 281] on p "Entrée D , code : 1972A . Prendre l' ascenseur jusqu'au 10 ème étage puis les e…" at bounding box center [305, 268] width 284 height 64
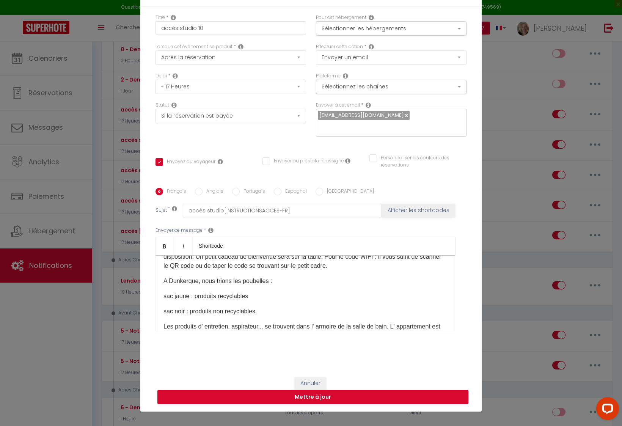
scroll to position [79, 0]
click at [259, 306] on p "sac noir : produits non recyclables." at bounding box center [305, 310] width 284 height 9
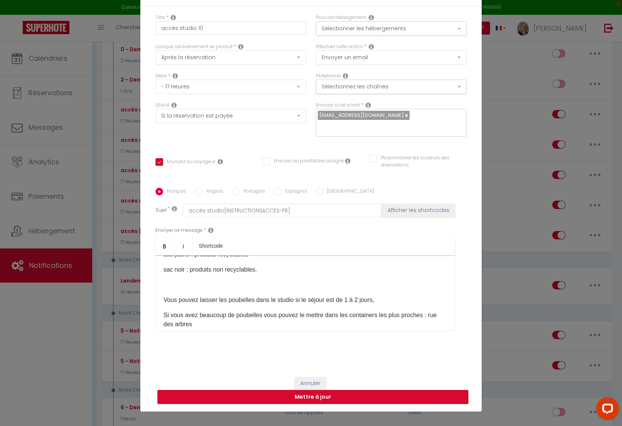
scroll to position [125, 0]
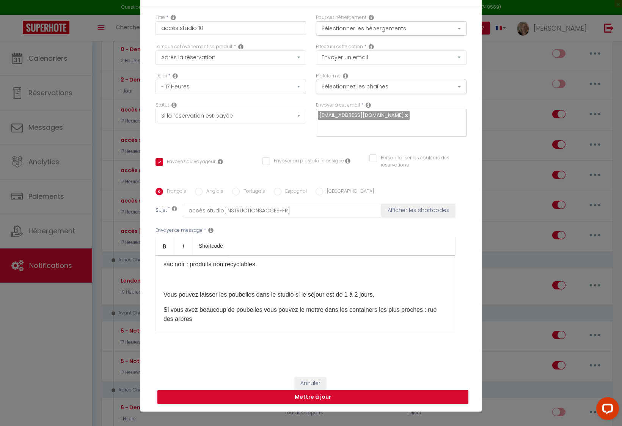
click at [157, 274] on div "Bonsoir [GUEST:FIRST_NAME] [GUEST:LAST_NAME]​ L' adresse du studio est : [STREE…" at bounding box center [306, 293] width 300 height 76
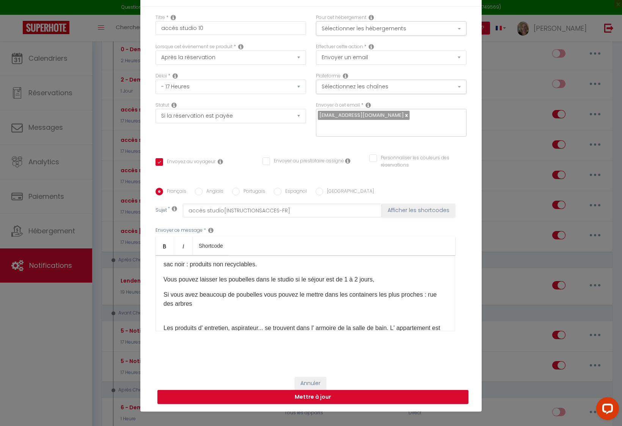
click at [156, 313] on div "Bonsoir [GUEST:FIRST_NAME] [GUEST:LAST_NAME]​ L' adresse du studio est : [STREE…" at bounding box center [306, 293] width 300 height 76
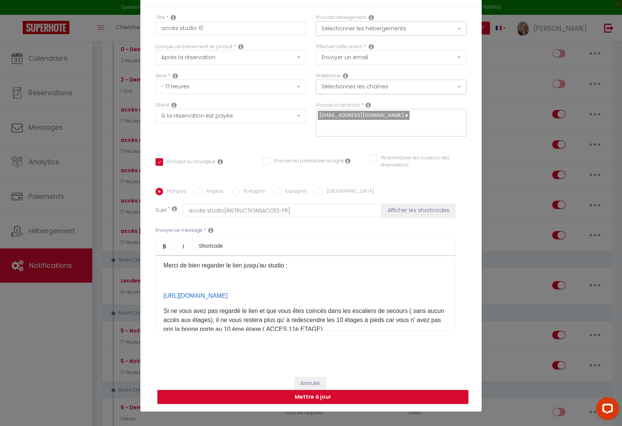
scroll to position [241, 0]
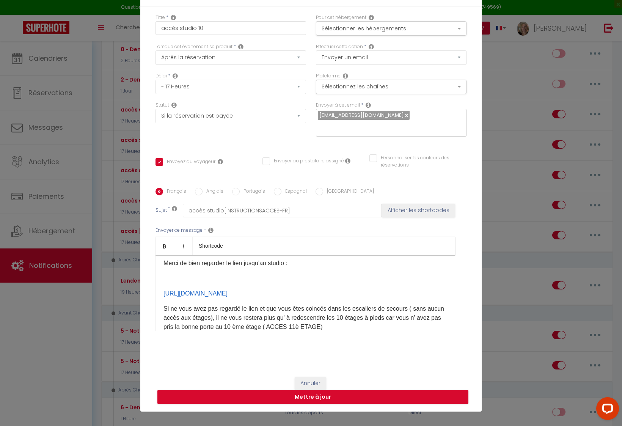
click at [156, 274] on div "Bonsoir [GUEST:FIRST_NAME] [GUEST:LAST_NAME]​ L' adresse du studio est : [STREE…" at bounding box center [306, 293] width 300 height 76
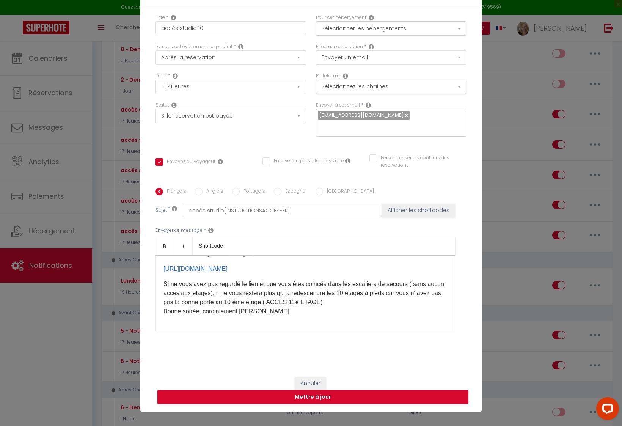
scroll to position [251, 0]
click at [299, 393] on button "Mettre à jour" at bounding box center [312, 397] width 311 height 14
checkbox input "true"
checkbox input "false"
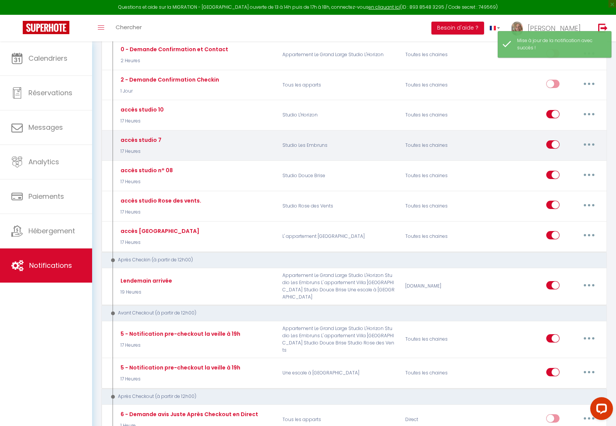
click at [584, 142] on button "button" at bounding box center [589, 144] width 21 height 12
click at [547, 159] on link "Editer" at bounding box center [570, 161] width 56 height 13
type input "accès studio 7"
select select "17 Heures"
select select "if_booking_is_paid"
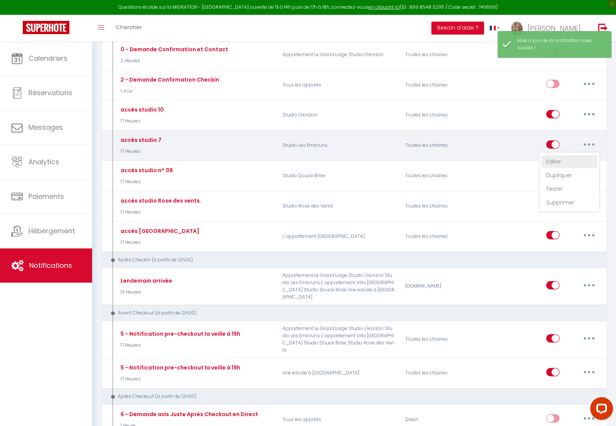
checkbox input "true"
checkbox input "false"
radio input "true"
type input "accès studio[INSTRUCTIONSACCES-FR]"
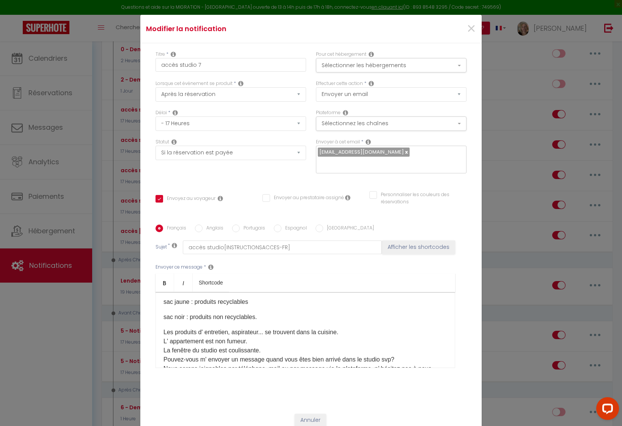
scroll to position [102, 0]
click at [259, 313] on p "sac noir : produits non recyclables." at bounding box center [305, 317] width 284 height 9
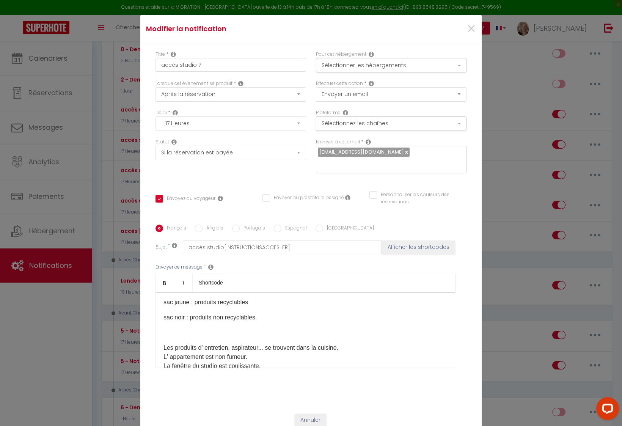
click at [163, 328] on p at bounding box center [305, 332] width 284 height 9
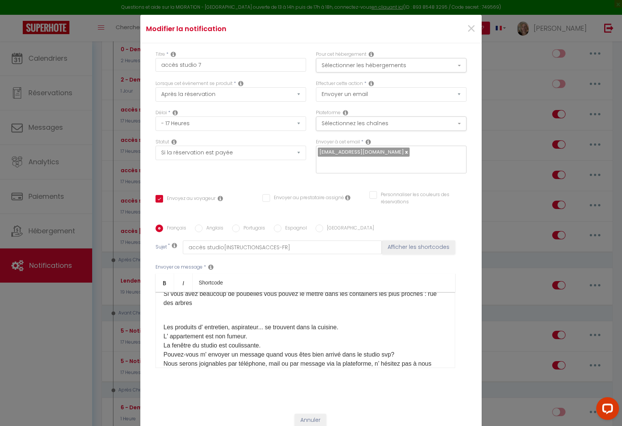
scroll to position [156, 0]
click at [157, 309] on div "Bonsoir [GUEST:FIRST_NAME] [GUEST:LAST_NAME]​ L' adresse du studio est : [STREE…" at bounding box center [306, 330] width 300 height 76
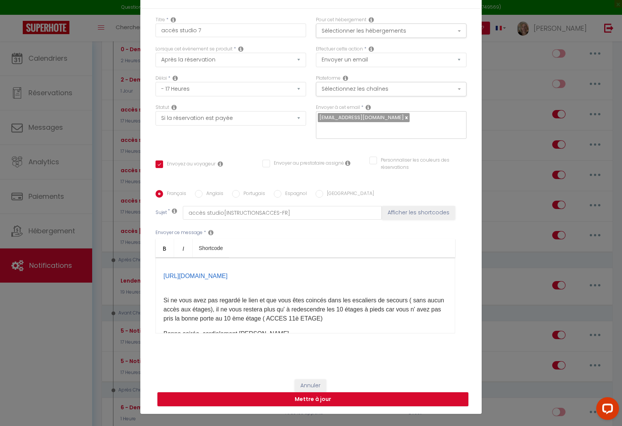
scroll to position [281, 0]
click at [311, 393] on button "Mettre à jour" at bounding box center [312, 399] width 311 height 14
checkbox input "true"
checkbox input "false"
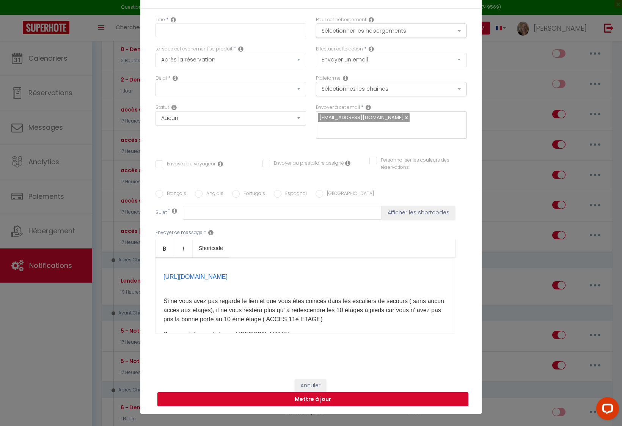
scroll to position [0, 0]
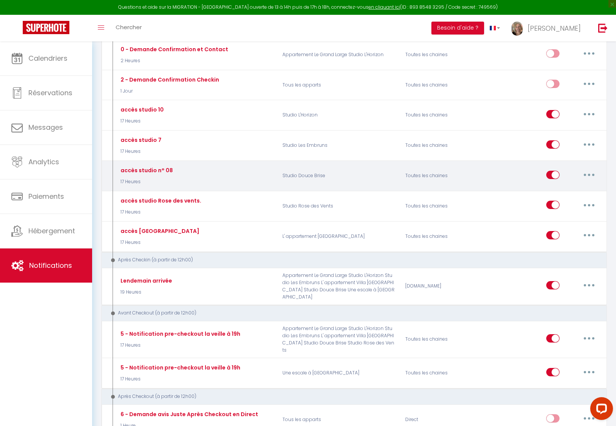
click at [588, 173] on button "button" at bounding box center [589, 175] width 21 height 12
click at [555, 190] on link "Editer" at bounding box center [570, 192] width 56 height 13
type input "accès studio n° 08"
select select "17 Heures"
select select "if_booking_is_paid"
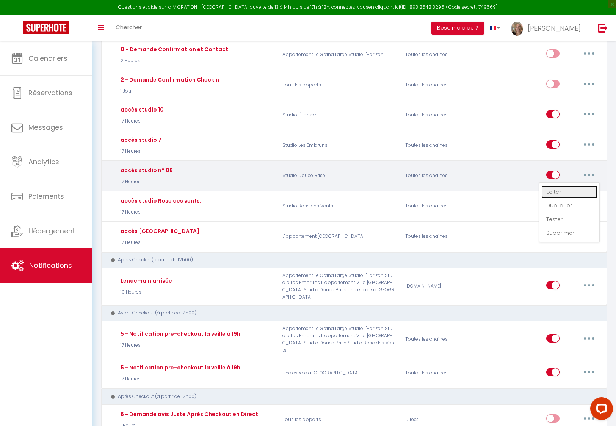
checkbox input "true"
checkbox input "false"
radio input "true"
type input "accès studio[INSTRUCTIONSACCES-FR]"
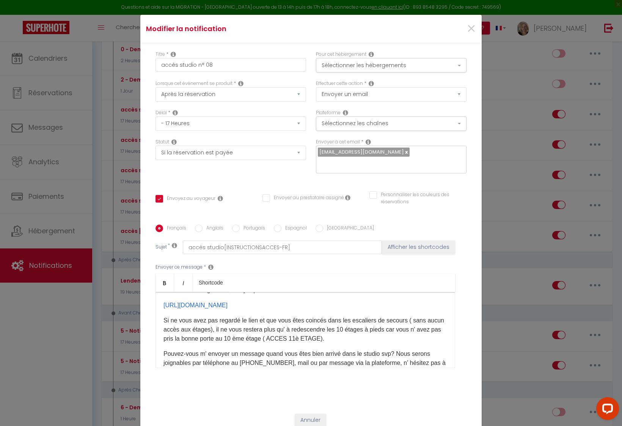
scroll to position [110, 0]
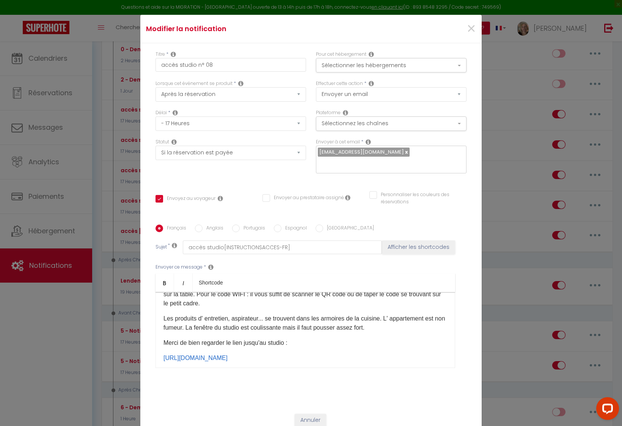
click at [379, 314] on p "Les produits d' entretien, aspirateur... se trouvent dans les armoires de la cu…" at bounding box center [305, 323] width 284 height 18
click at [163, 338] on p at bounding box center [305, 342] width 284 height 9
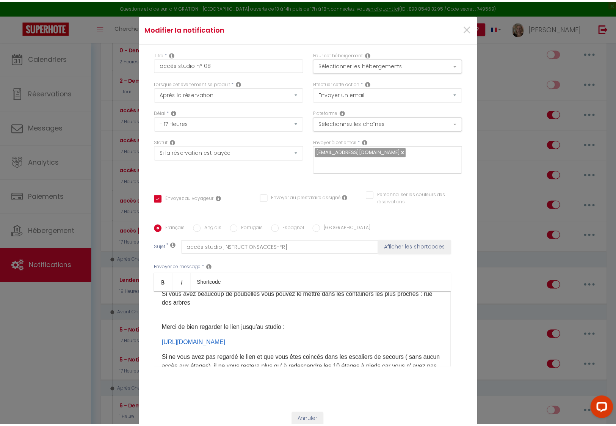
scroll to position [174, 0]
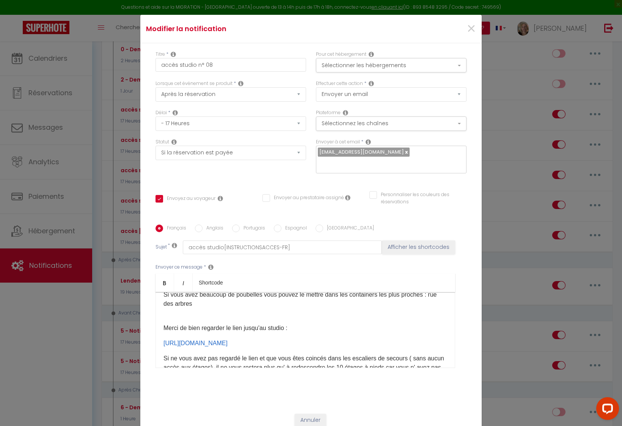
click at [292, 426] on button "Mettre à jour" at bounding box center [312, 434] width 311 height 14
checkbox input "true"
checkbox input "false"
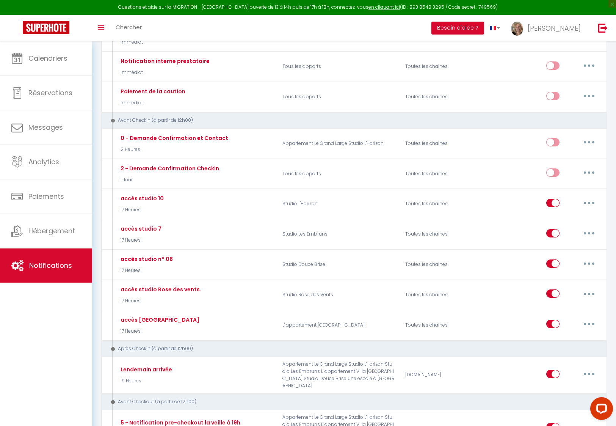
scroll to position [9, 0]
